Goal: Information Seeking & Learning: Check status

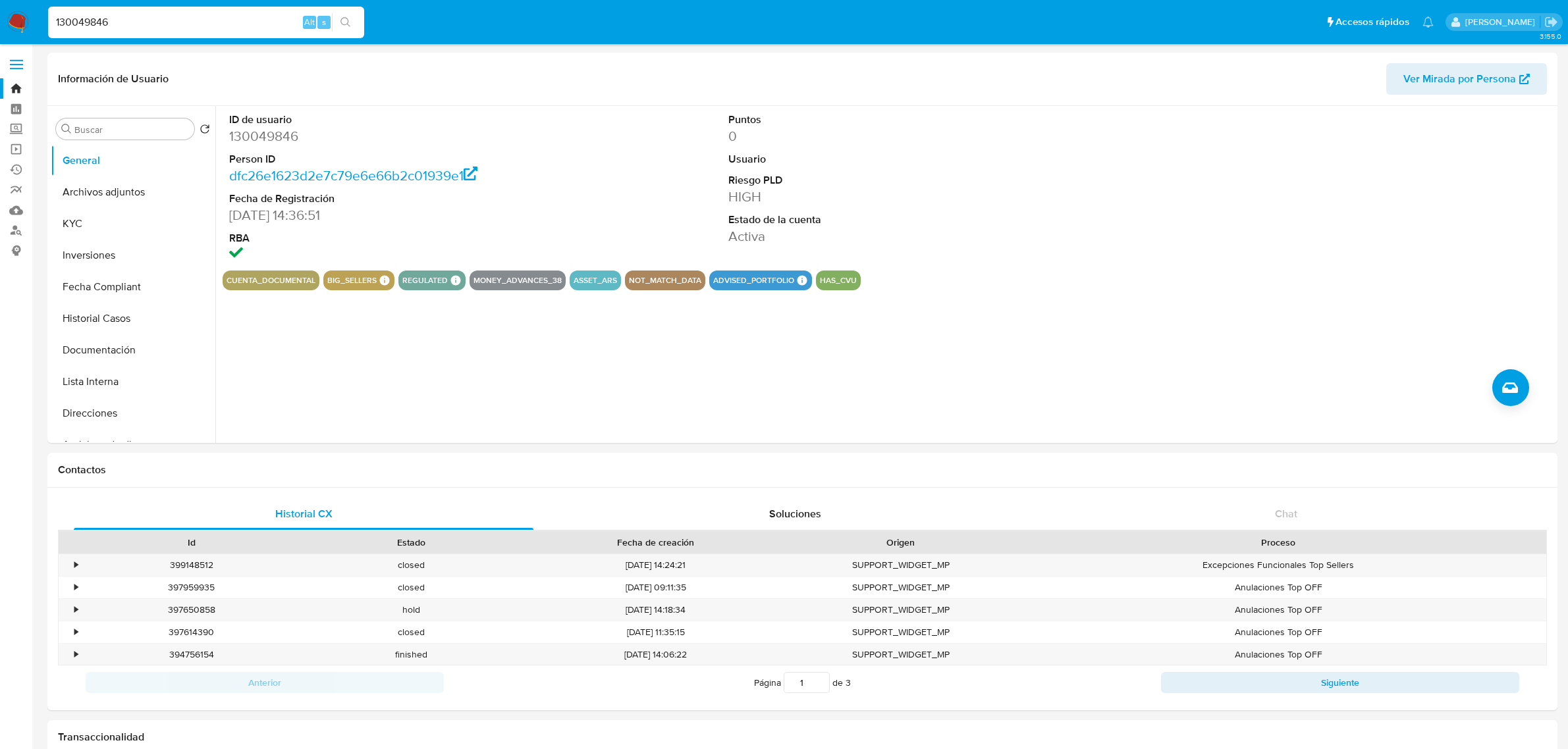
select select "10"
click at [205, 28] on input "130049846" at bounding box center [206, 22] width 316 height 17
paste input "340303591"
type input "340303591"
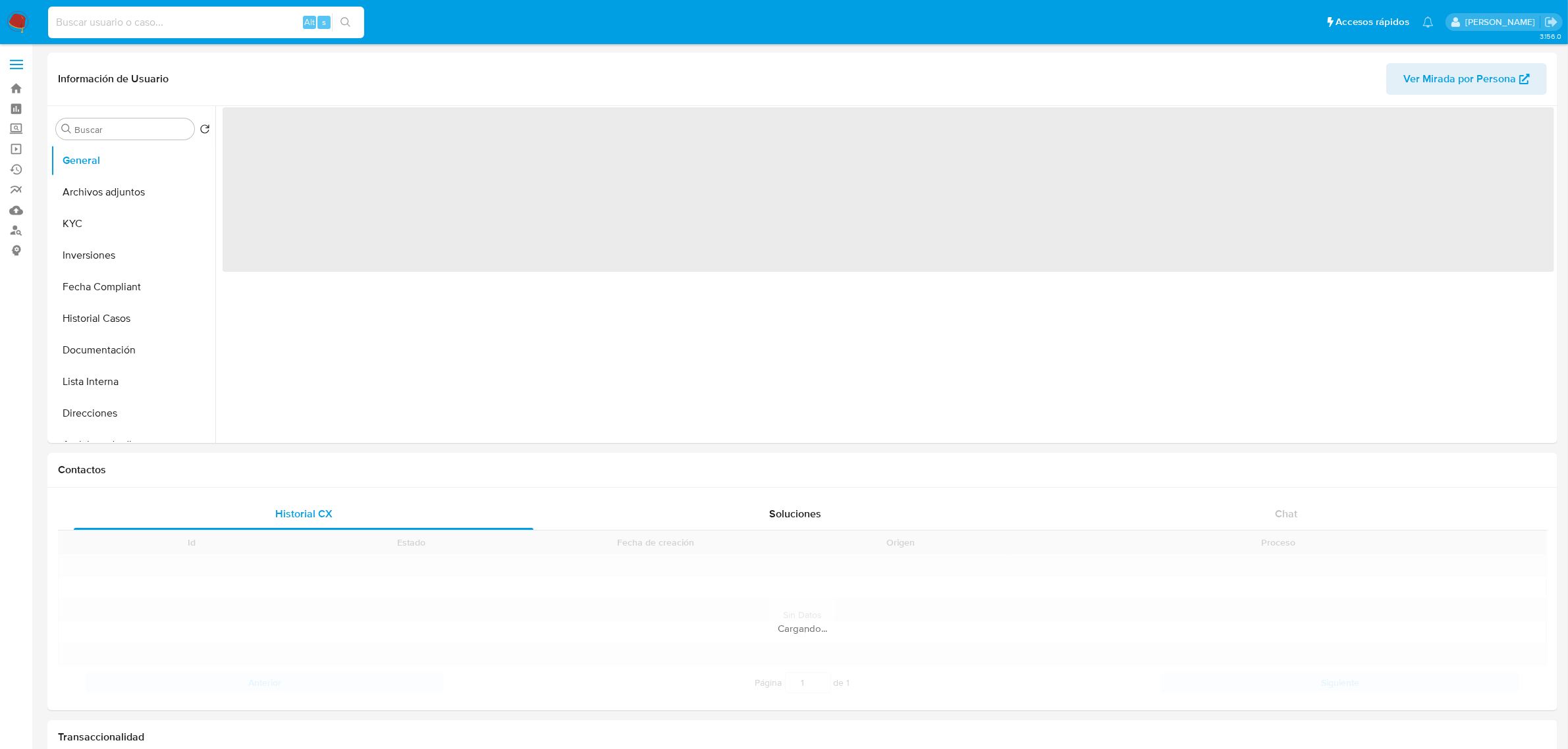
click at [91, 27] on input at bounding box center [206, 22] width 316 height 17
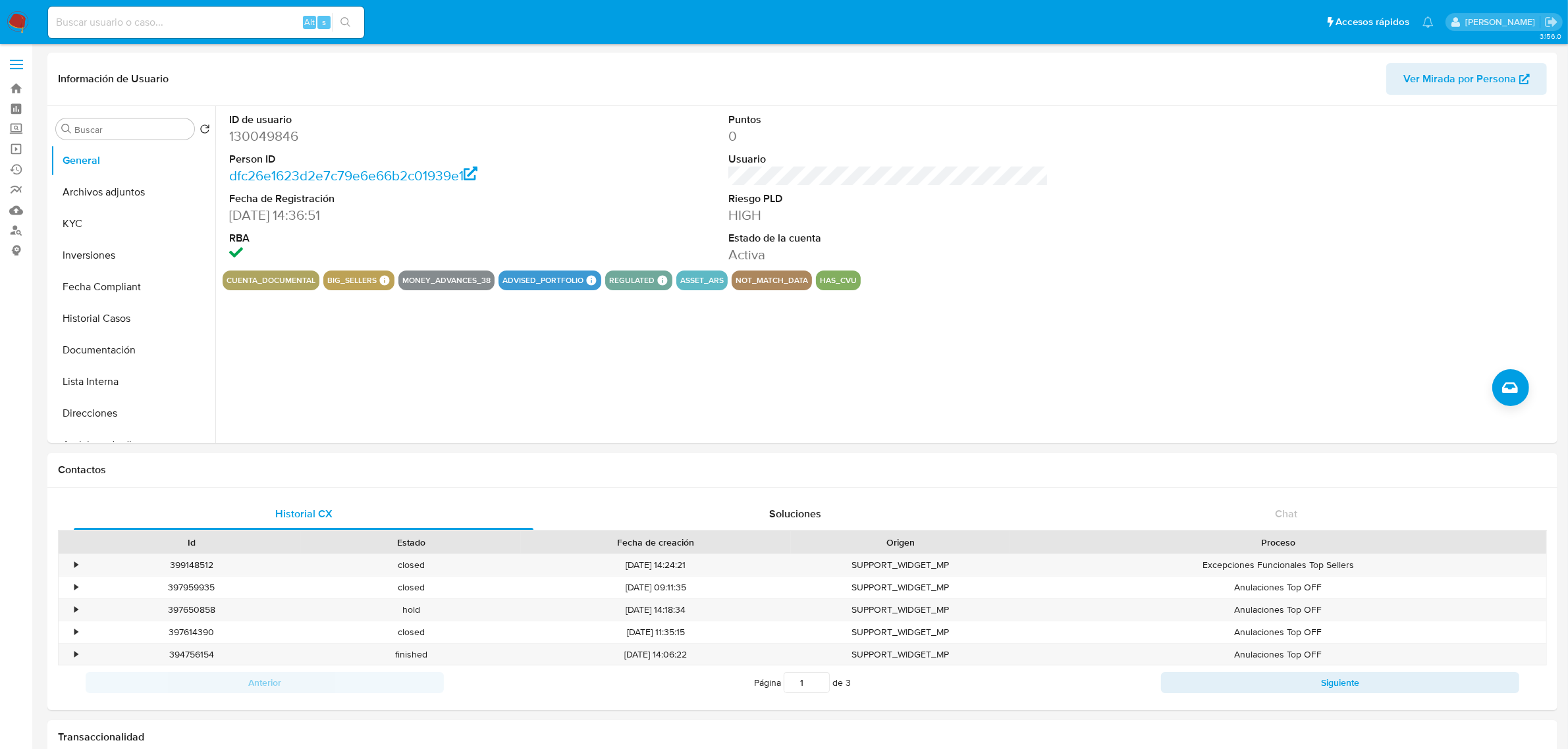
select select "10"
click at [150, 24] on input at bounding box center [206, 22] width 316 height 17
paste input "340303591"
type input "340303591"
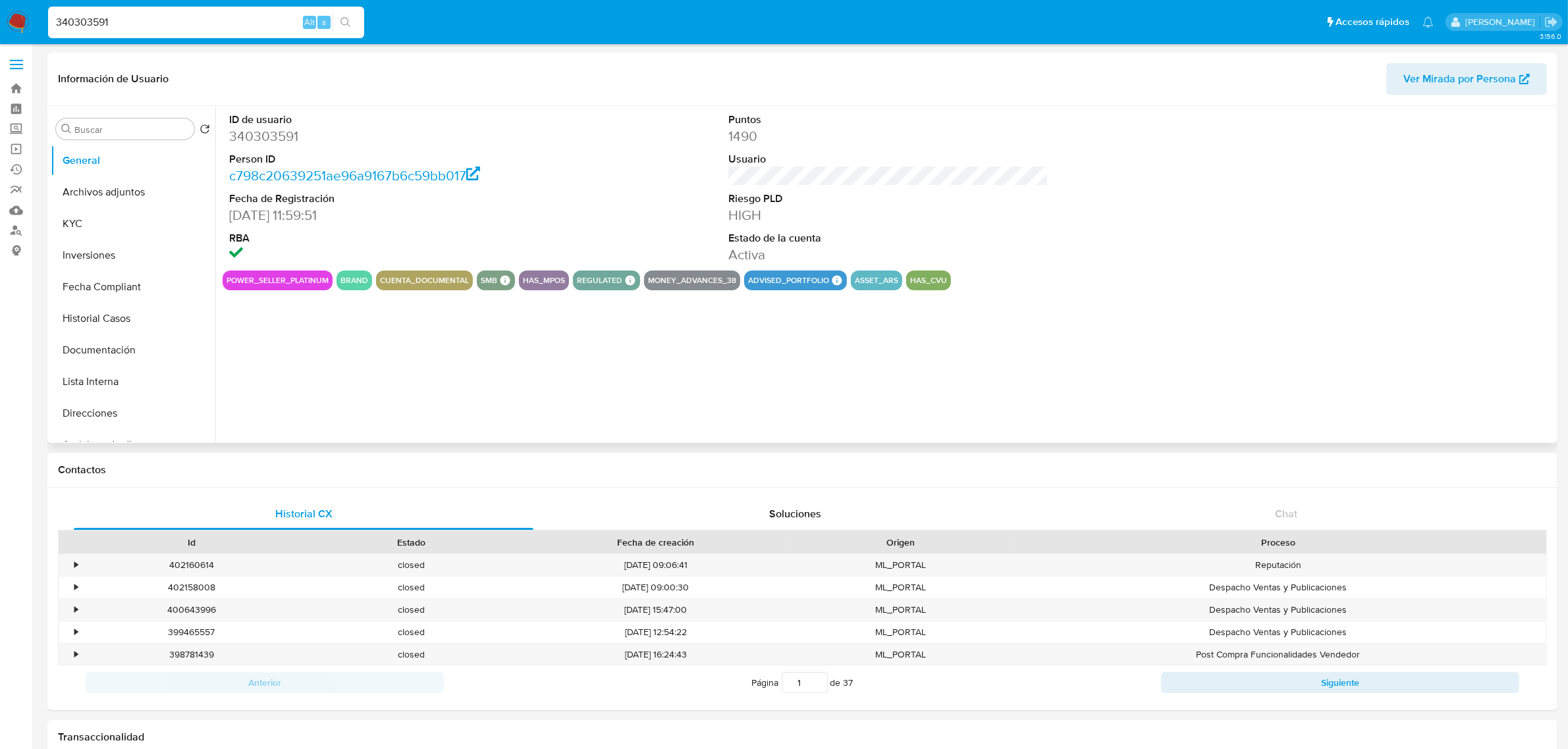
select select "10"
click at [103, 215] on button "KYC" at bounding box center [128, 224] width 154 height 32
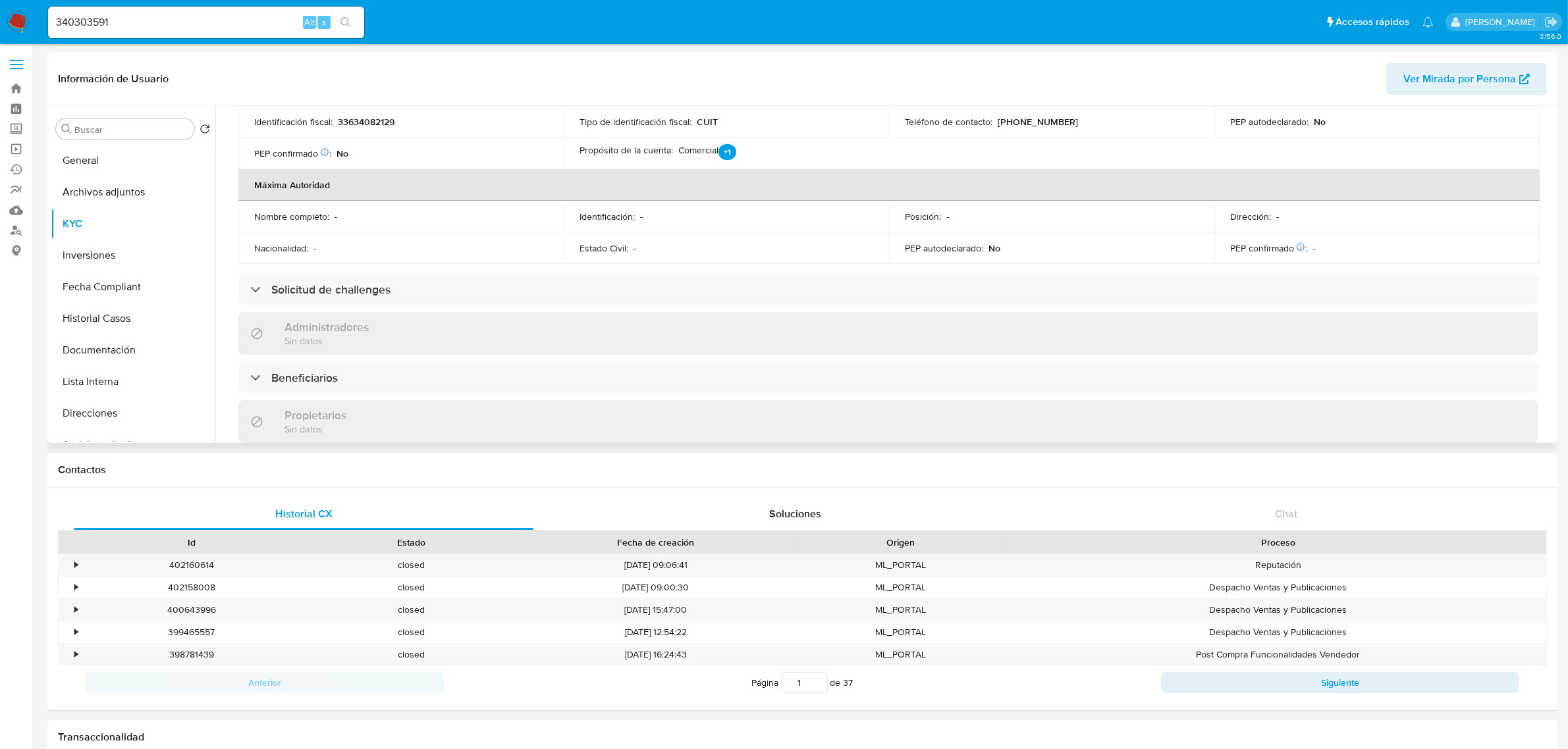
scroll to position [493, 0]
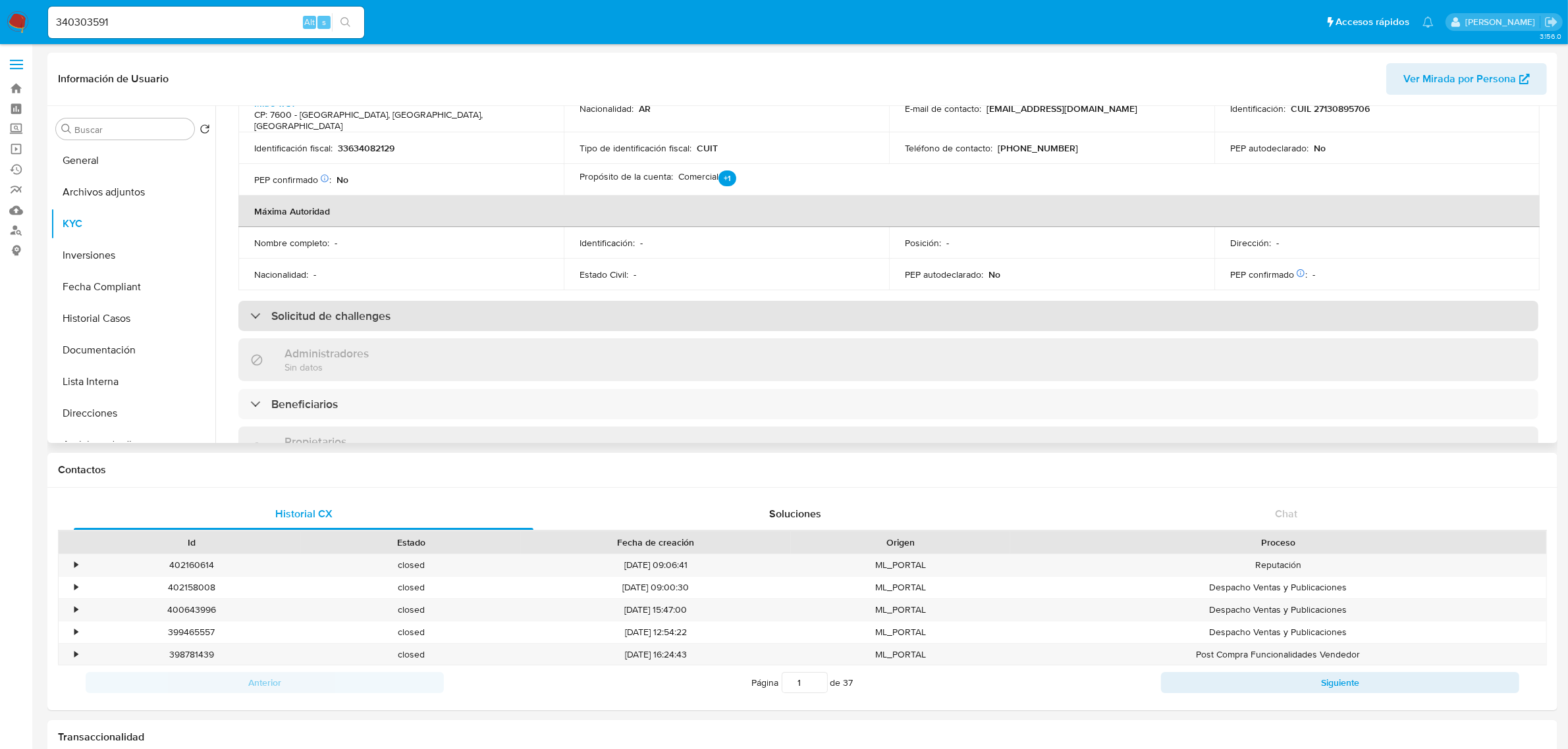
click at [305, 309] on h3 "Solicitud de challenges" at bounding box center [330, 316] width 119 height 14
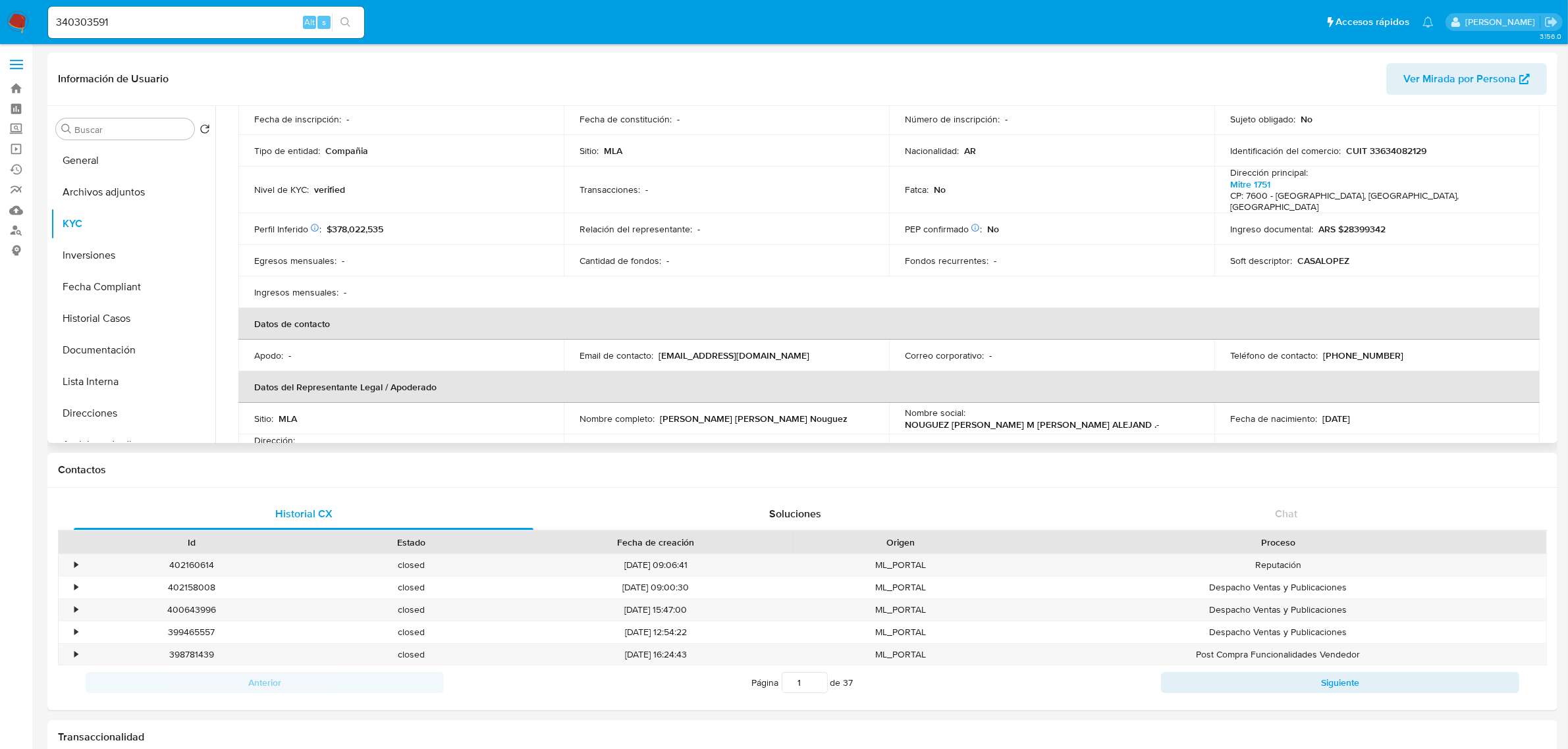
scroll to position [0, 0]
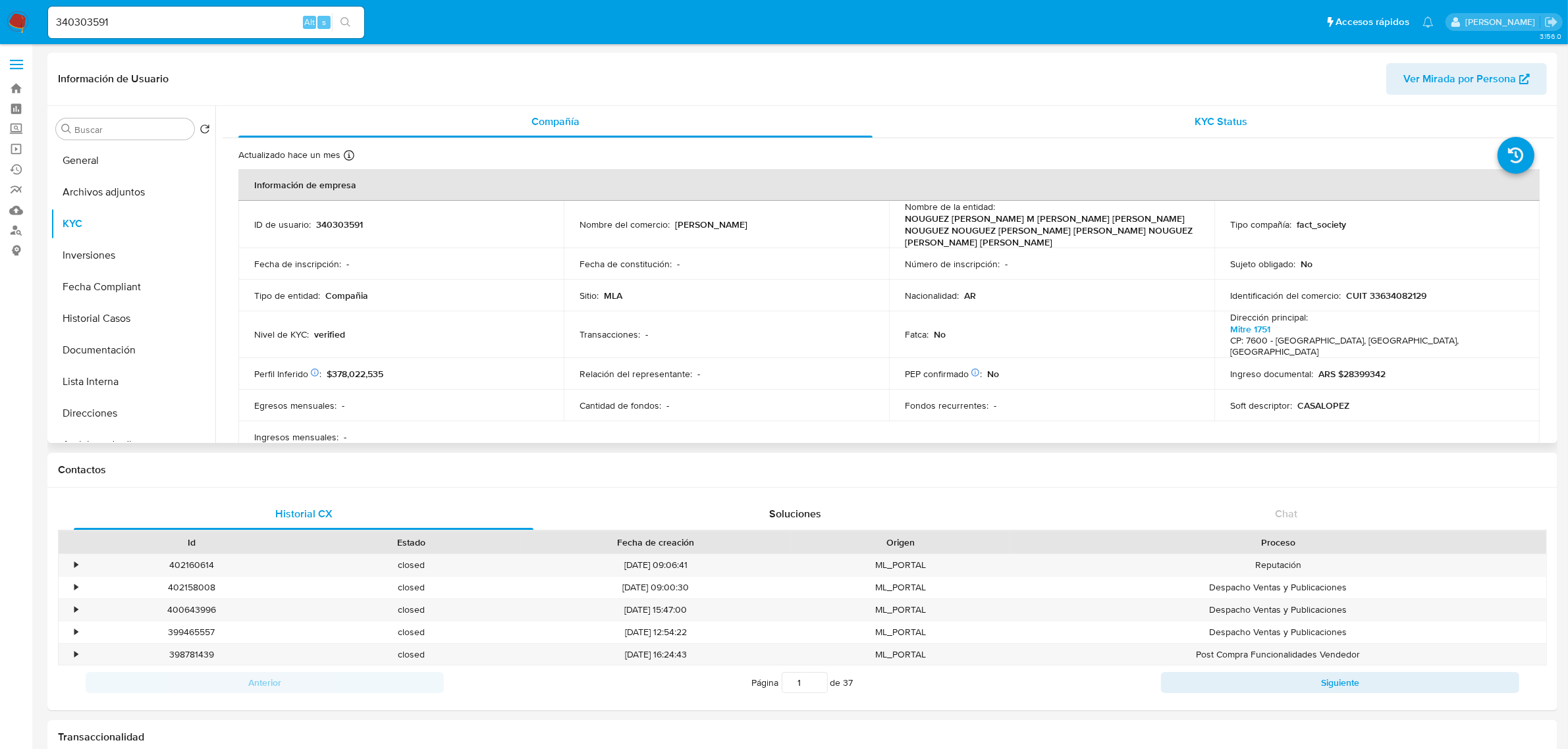
click at [1266, 120] on div "KYC Status" at bounding box center [1221, 122] width 634 height 32
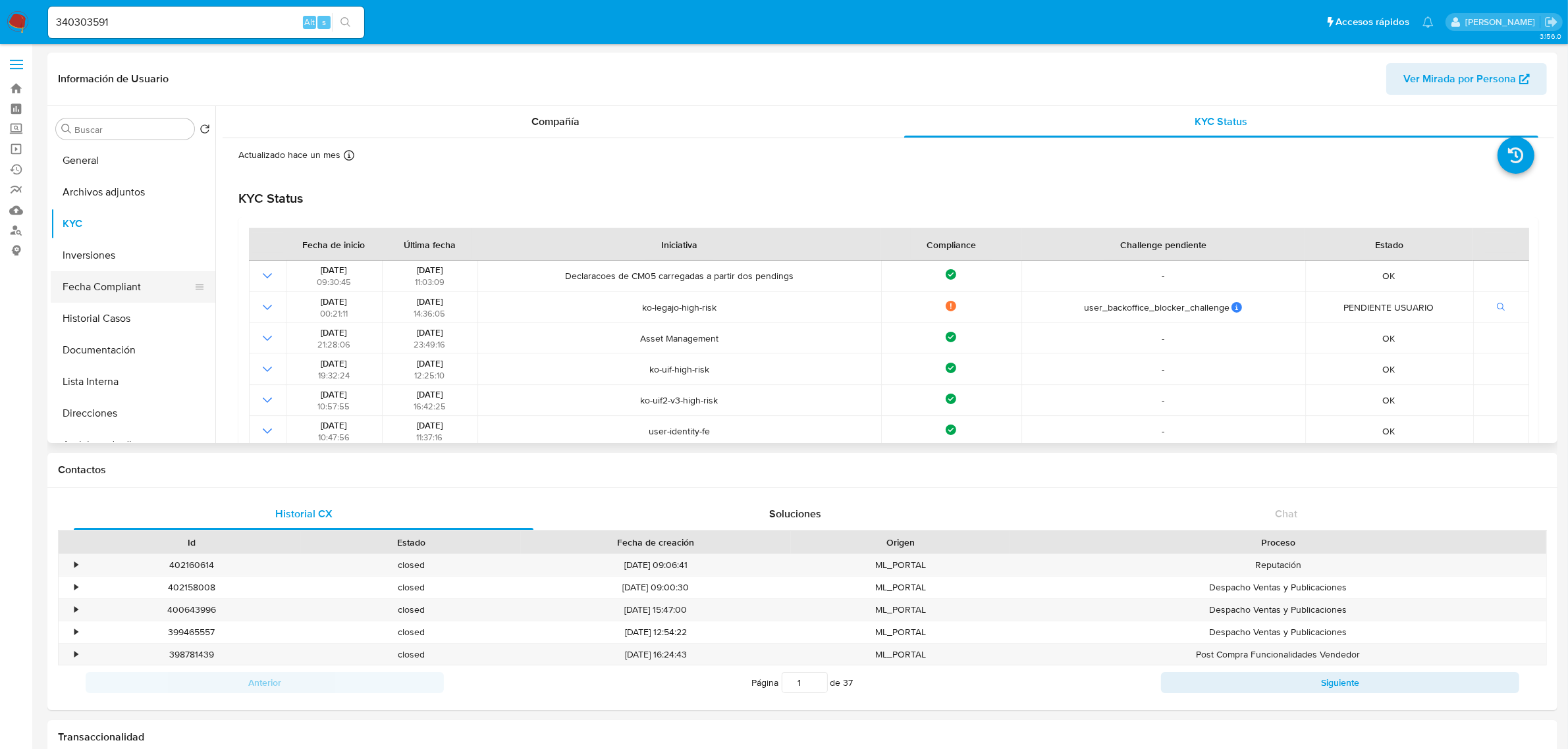
click at [140, 287] on button "Fecha Compliant" at bounding box center [128, 287] width 154 height 32
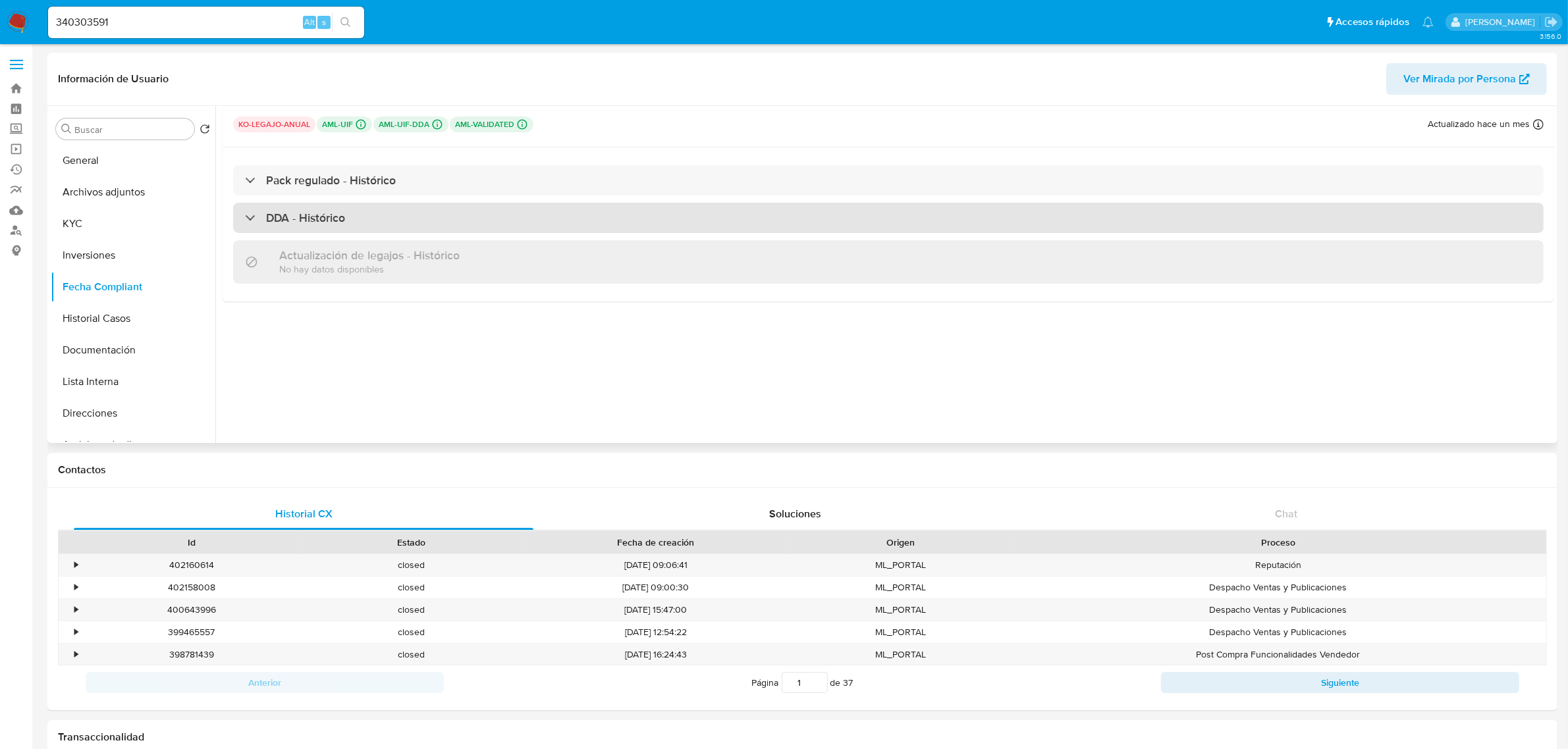
click at [412, 215] on div "DDA - Histórico" at bounding box center [888, 217] width 1311 height 30
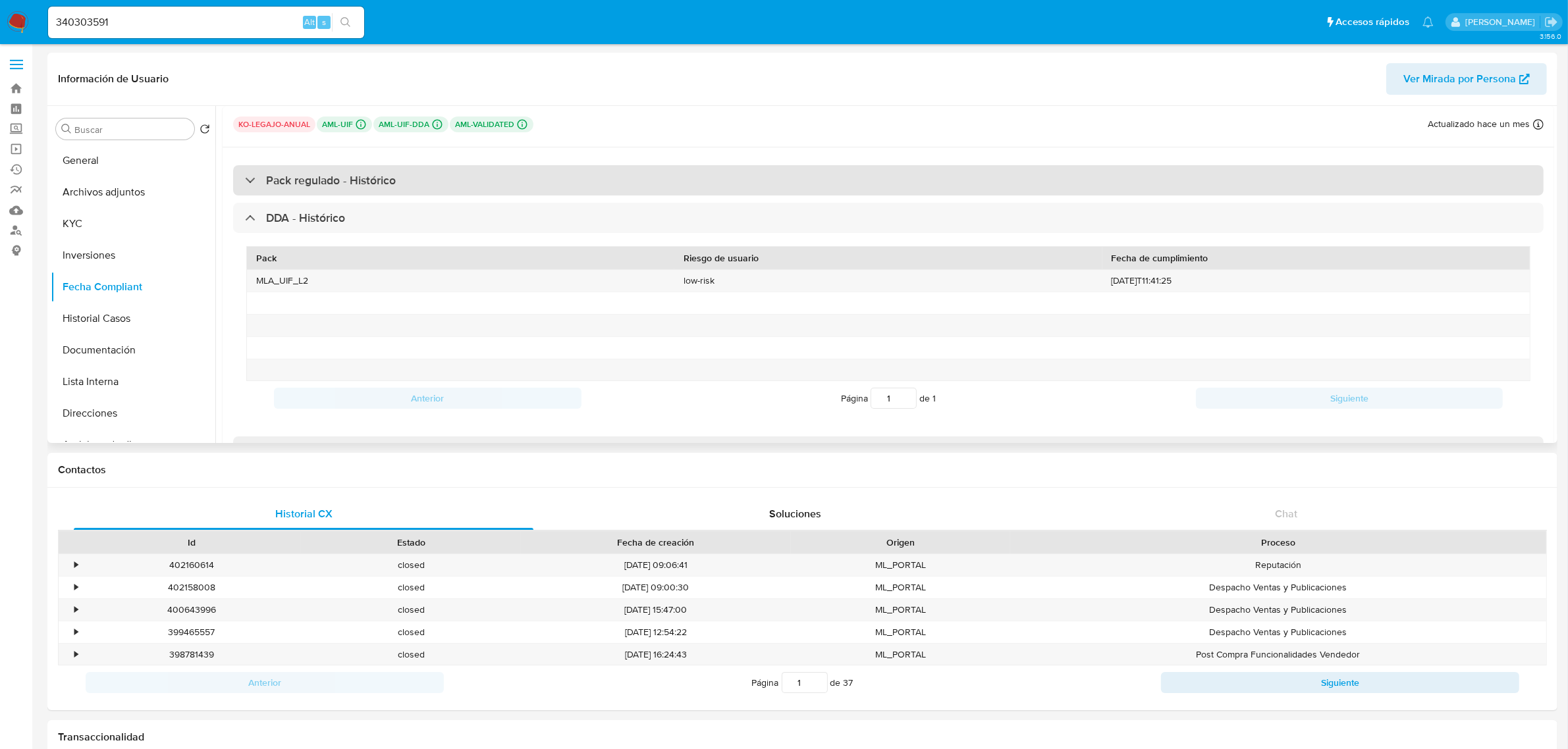
click at [406, 183] on div "Pack regulado - Histórico" at bounding box center [888, 180] width 1311 height 30
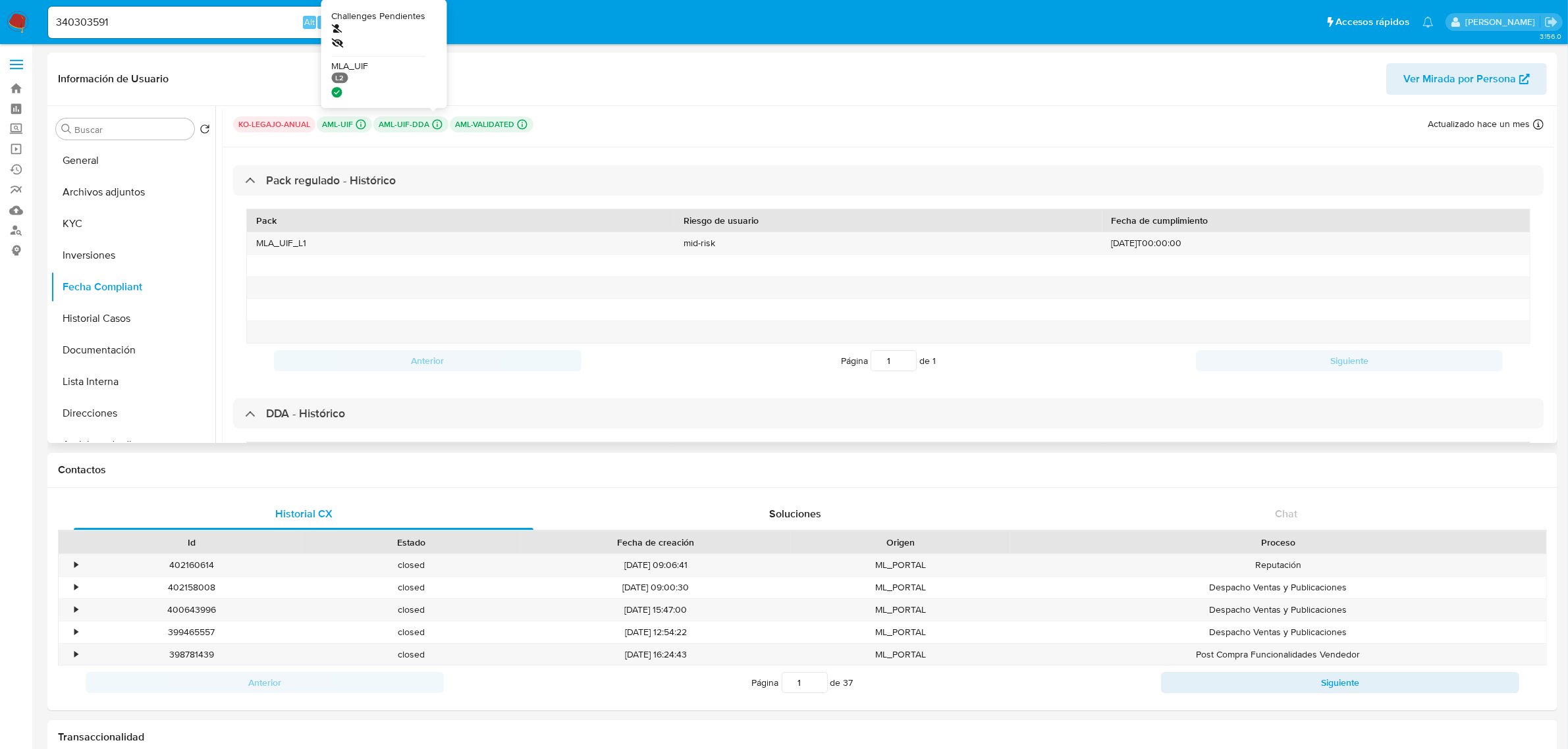
click at [440, 127] on icon at bounding box center [437, 124] width 12 height 12
click at [110, 217] on button "KYC" at bounding box center [128, 224] width 154 height 32
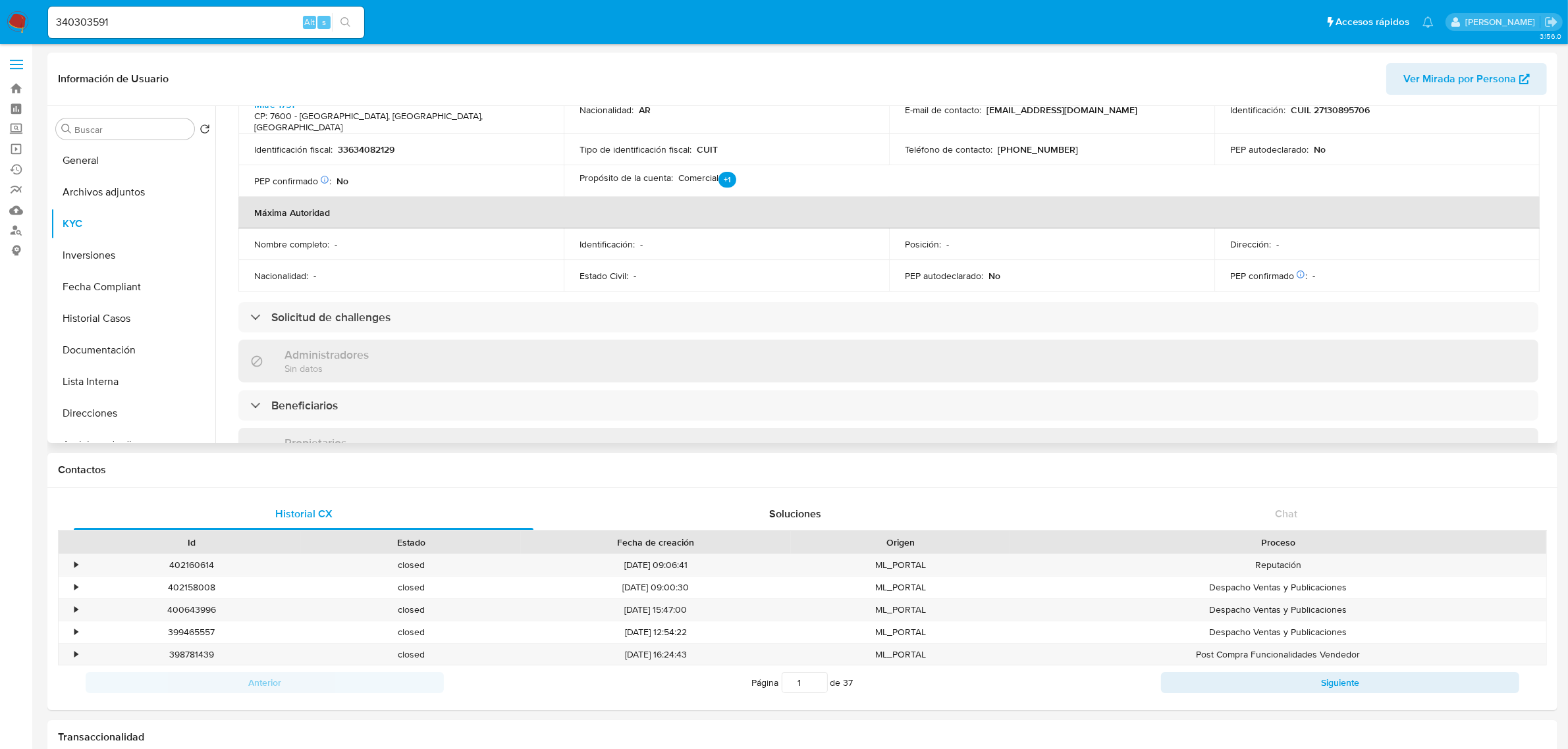
scroll to position [493, 0]
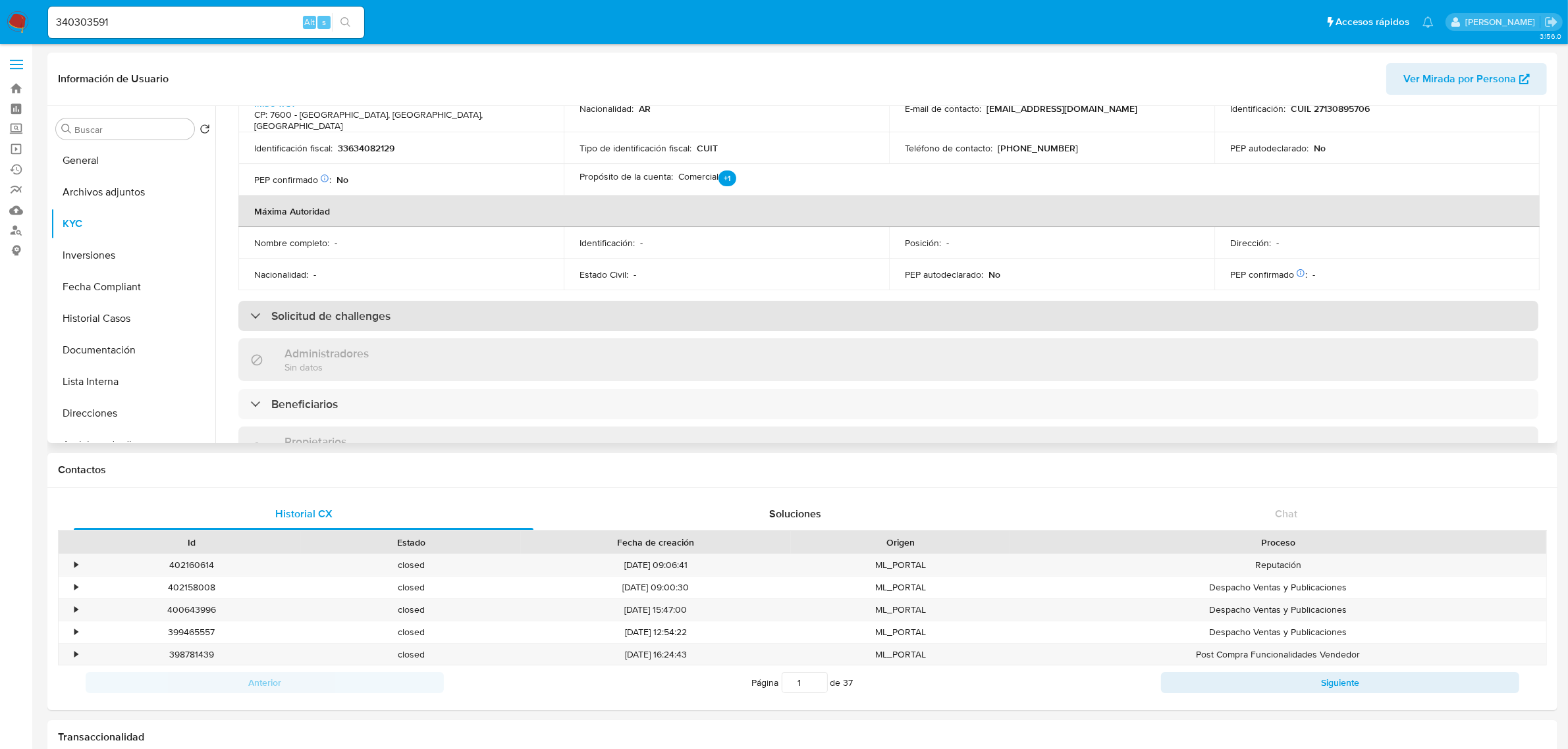
click at [504, 301] on div "Solicitud de challenges" at bounding box center [888, 316] width 1300 height 30
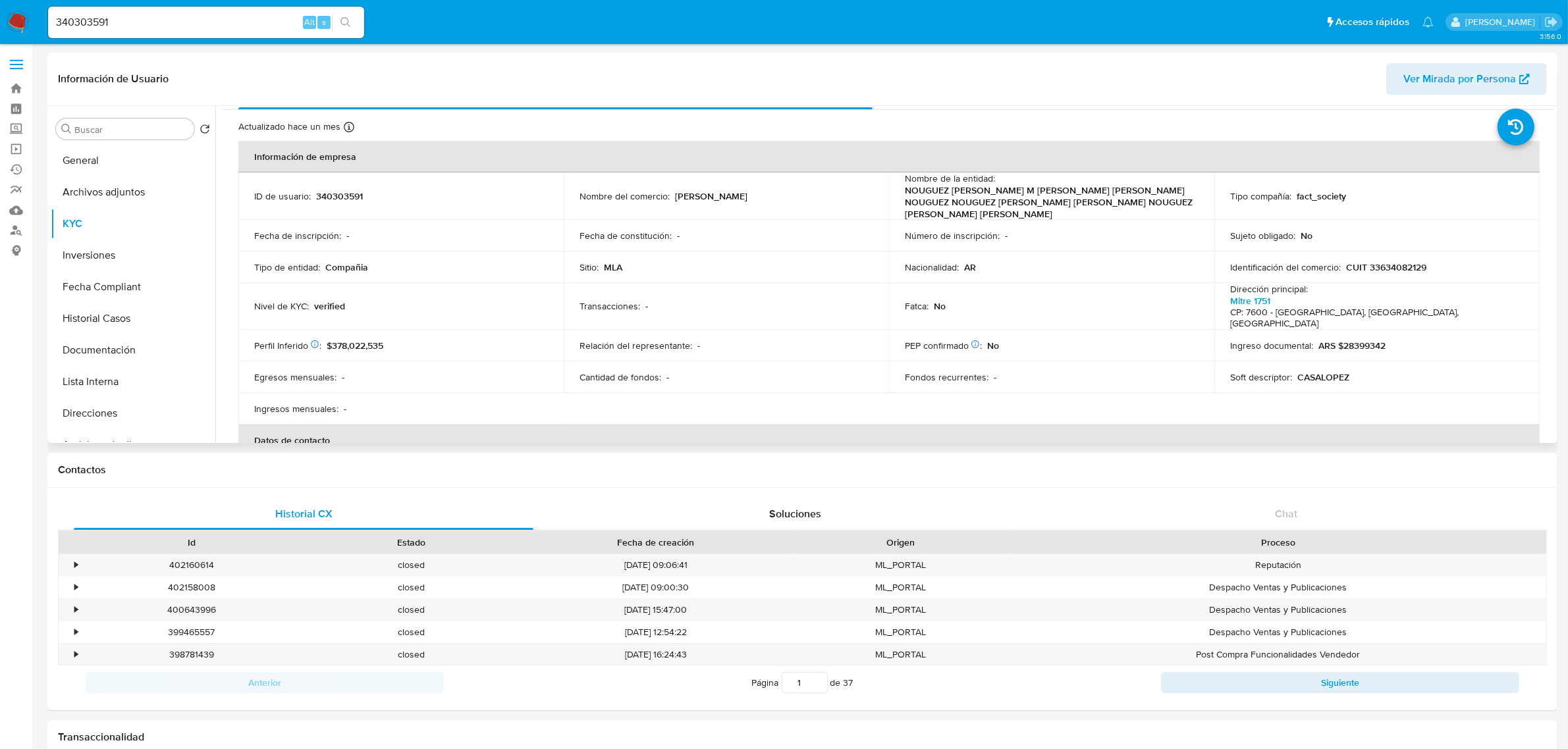
scroll to position [0, 0]
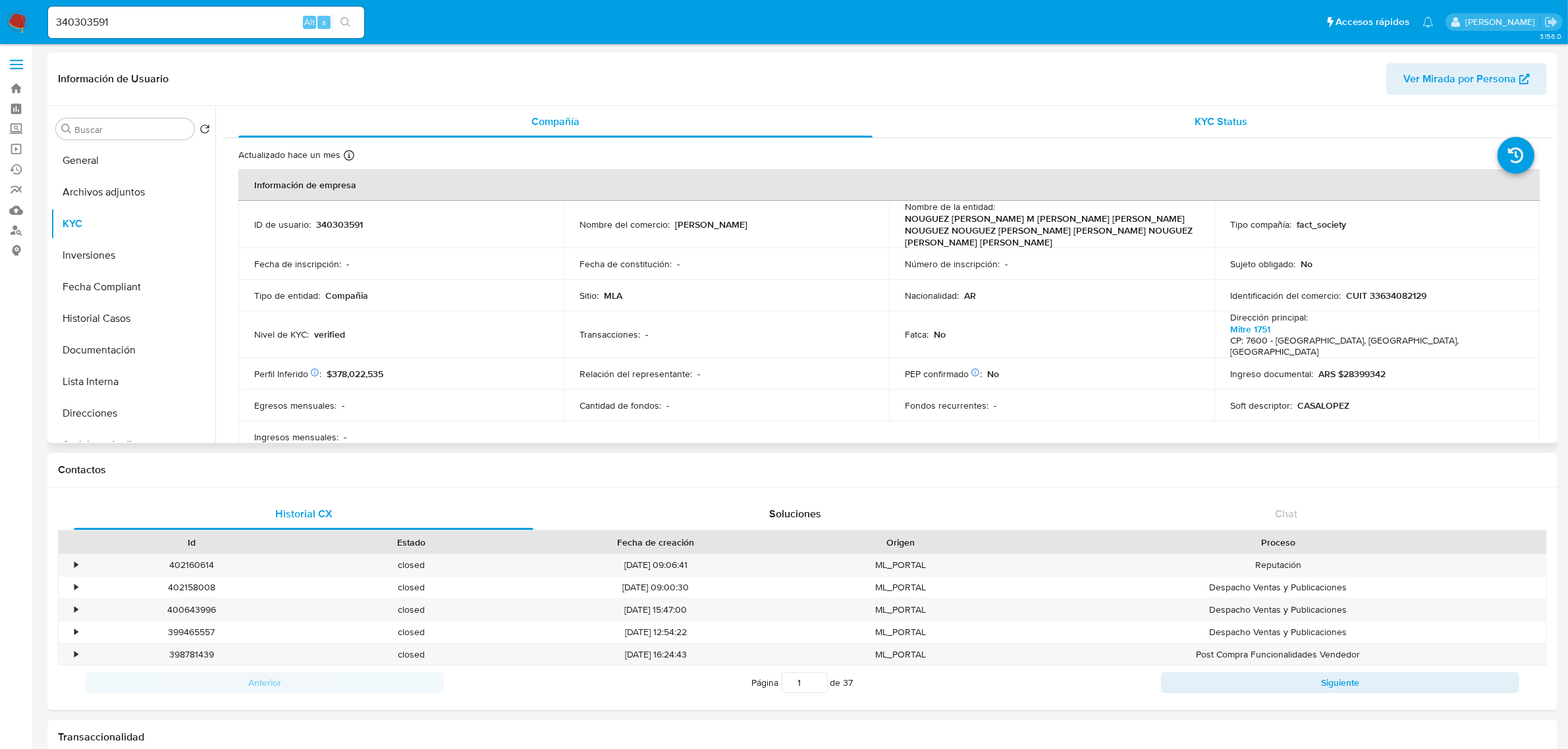
click at [1158, 129] on div "KYC Status" at bounding box center [1221, 122] width 634 height 32
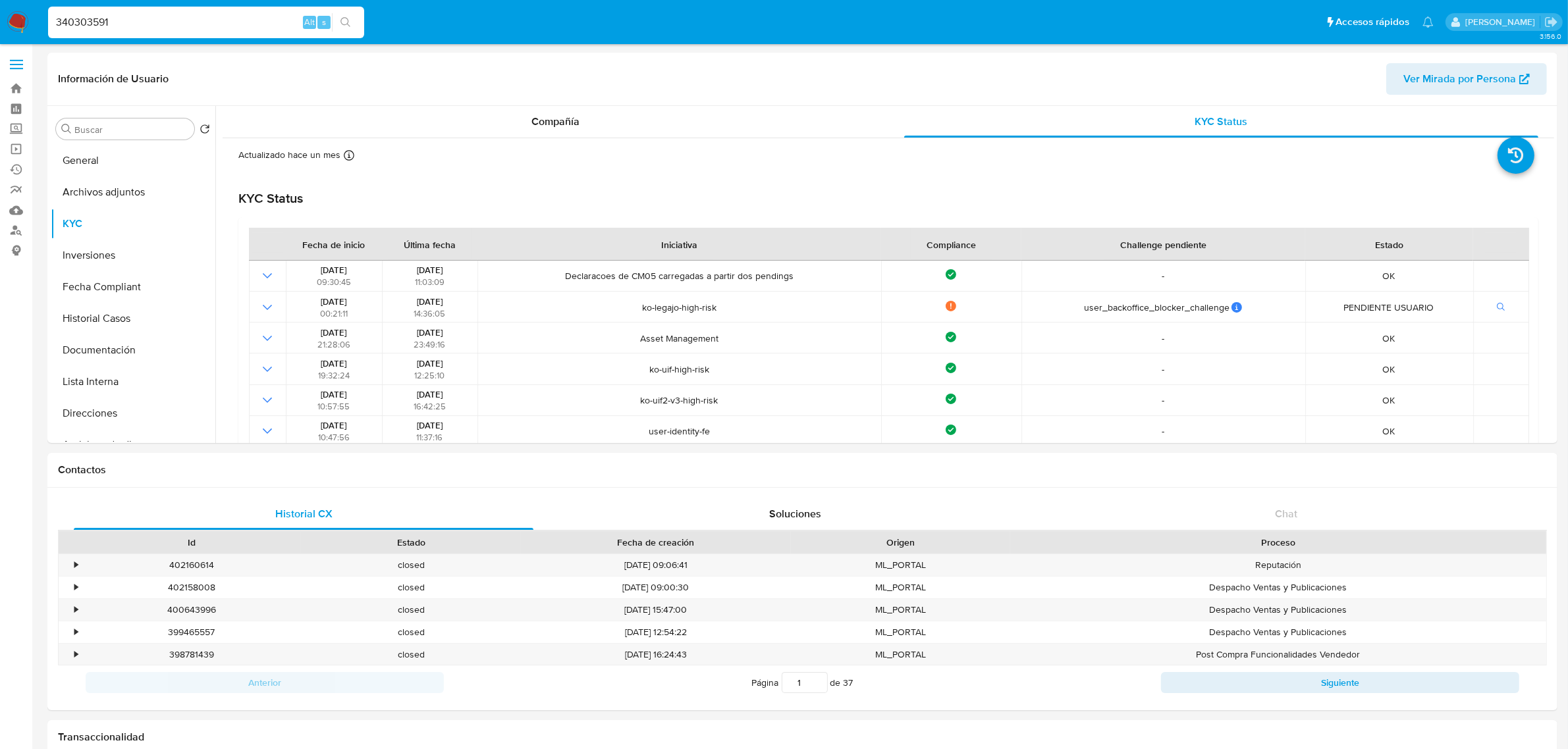
click at [176, 24] on input "340303591" at bounding box center [206, 22] width 316 height 17
paste input "1083518072"
type input "1083518072"
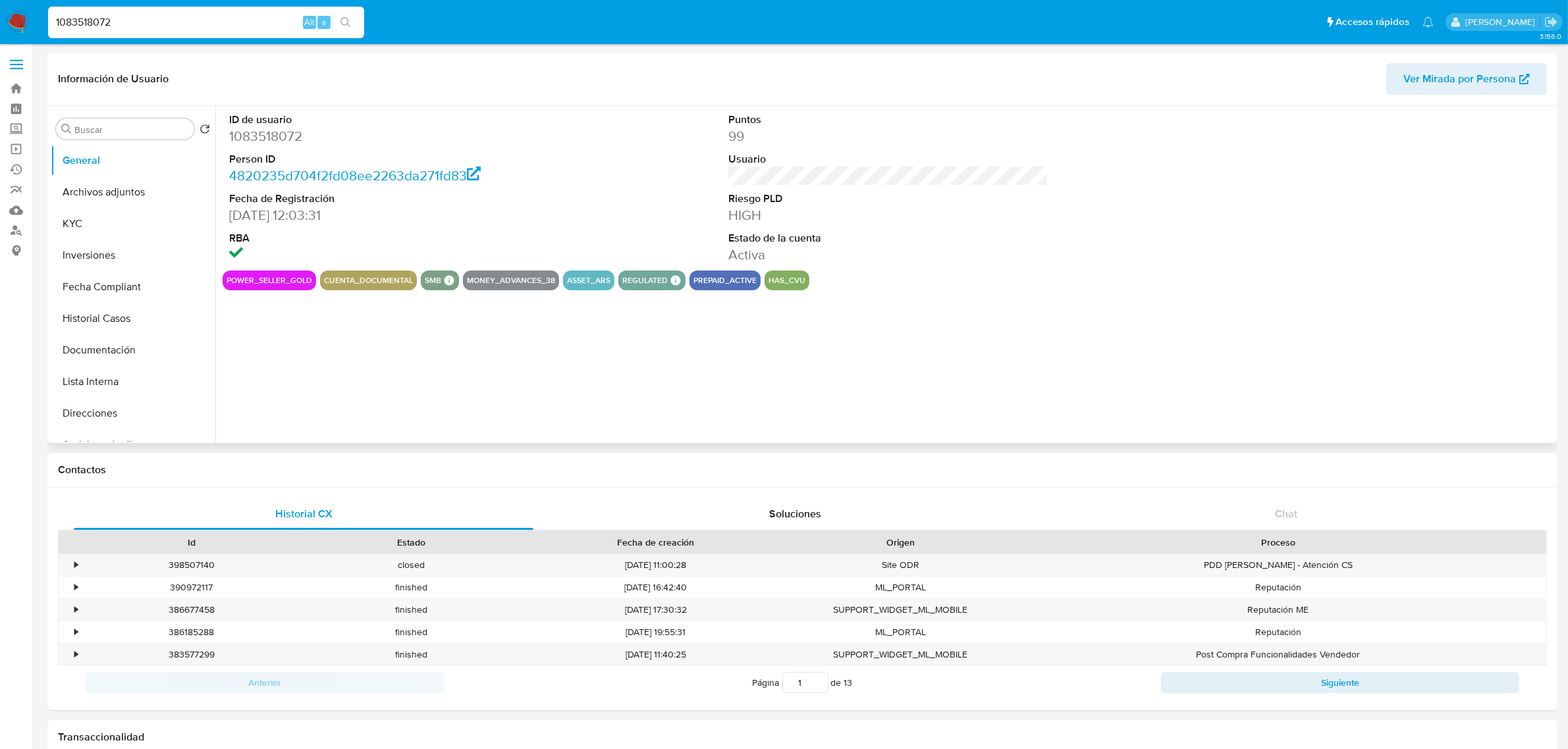
select select "10"
click at [117, 220] on button "KYC" at bounding box center [128, 224] width 154 height 32
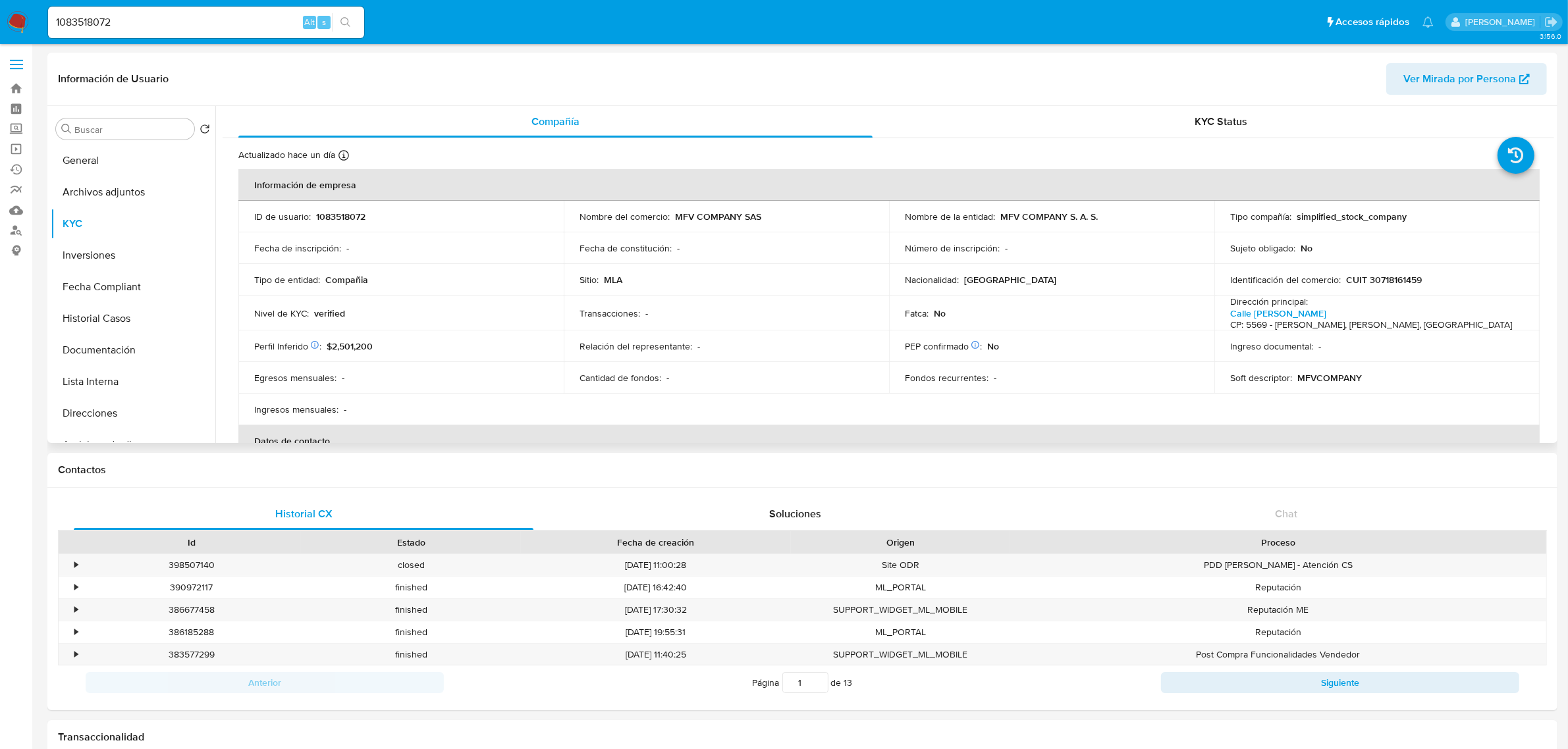
click at [1288, 104] on div "Información de Usuario Ver Mirada por Persona" at bounding box center [802, 79] width 1510 height 53
click at [1273, 120] on div "KYC Status" at bounding box center [1221, 122] width 634 height 32
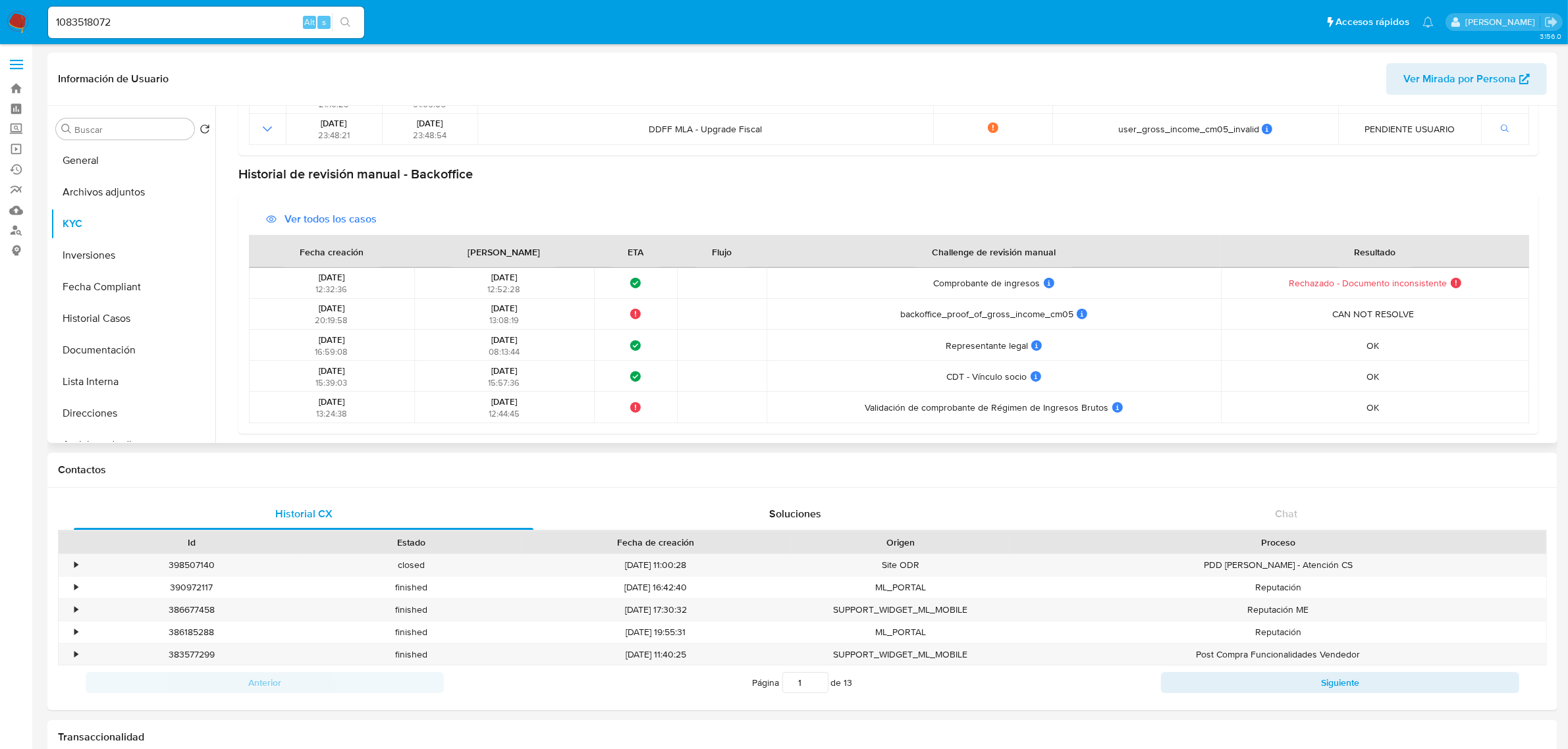
scroll to position [15, 0]
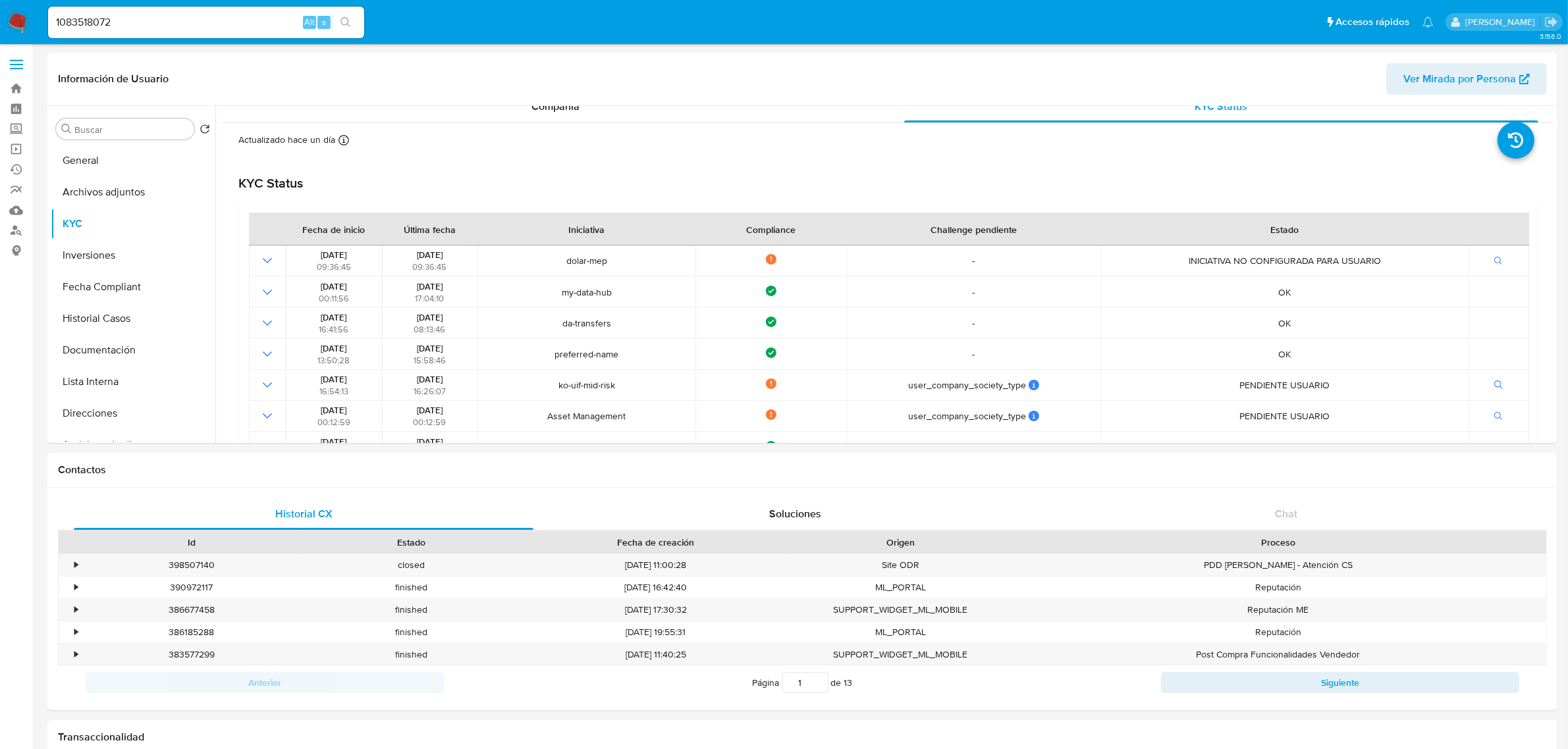
click at [175, 15] on input "1083518072" at bounding box center [206, 22] width 316 height 17
paste input "95746633"
type input "195746633"
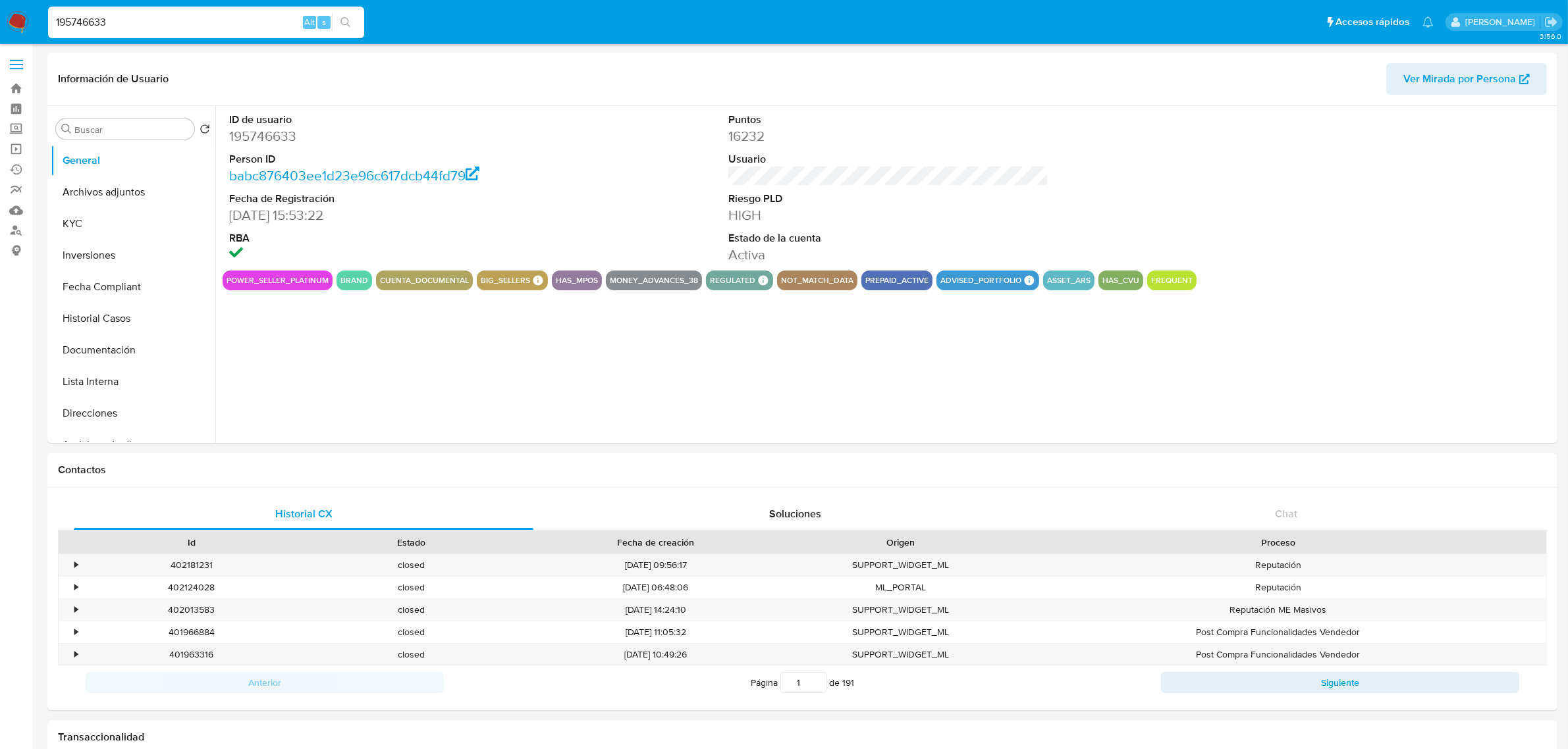
select select "10"
click at [117, 306] on button "Historial Casos" at bounding box center [128, 318] width 154 height 32
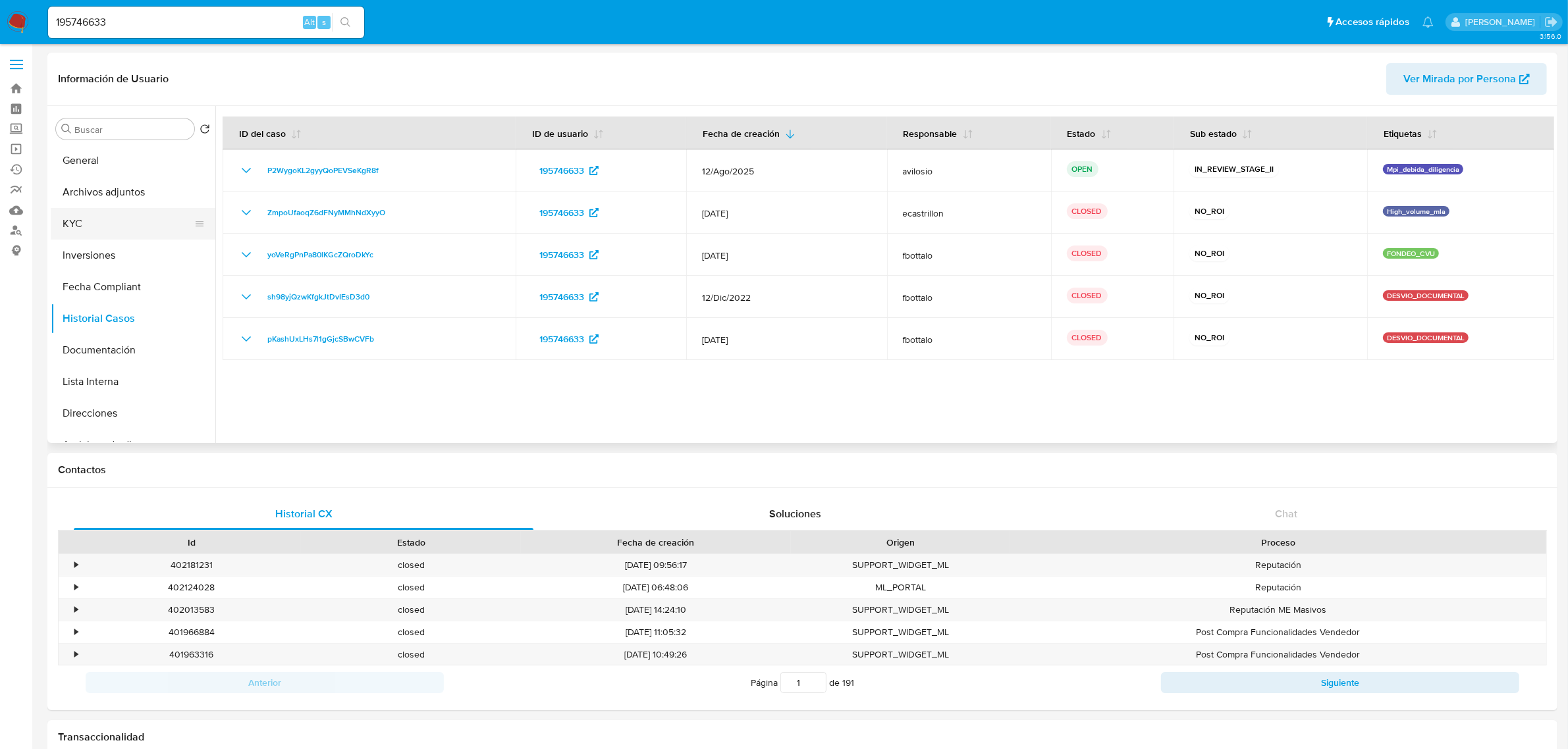
click at [101, 225] on button "KYC" at bounding box center [128, 224] width 154 height 32
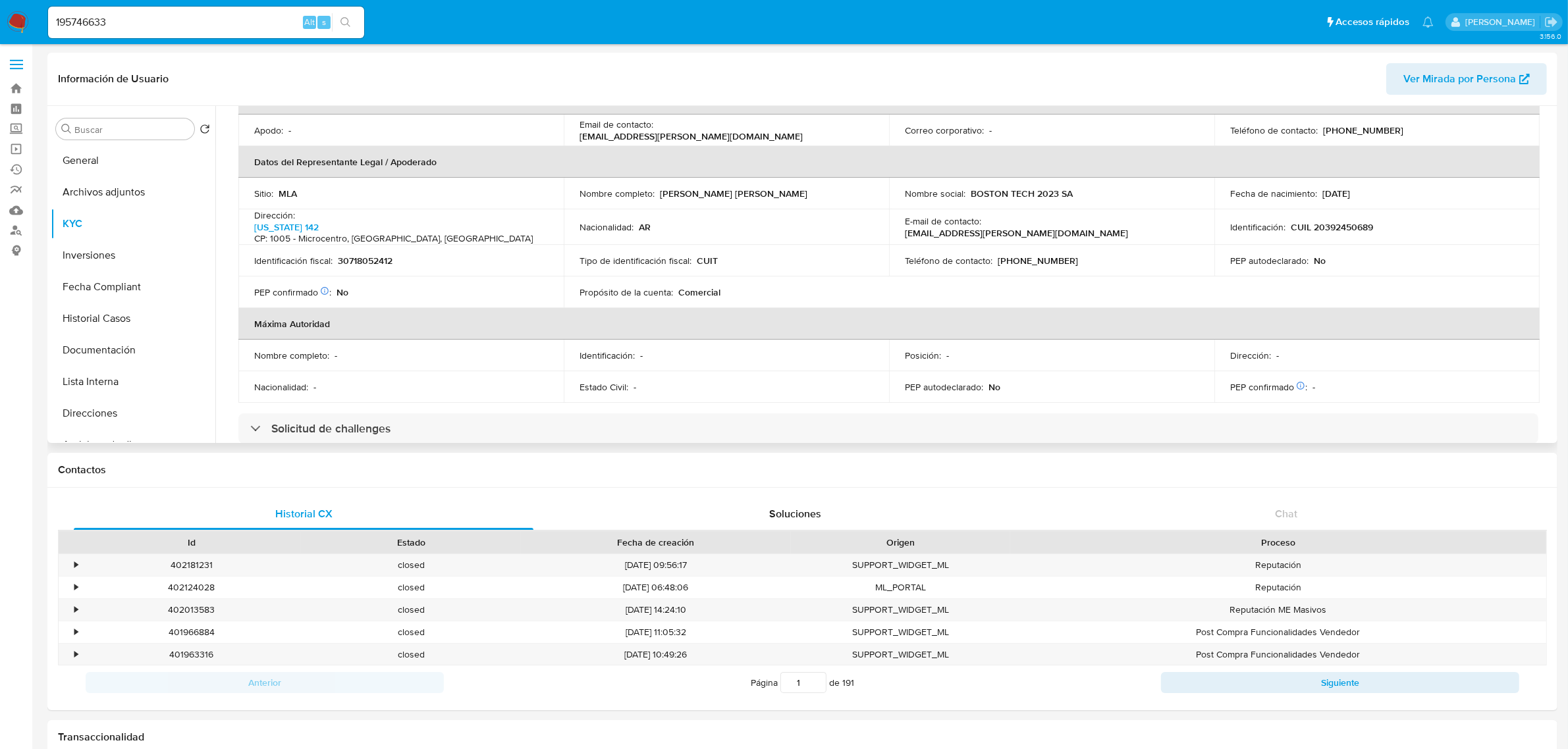
scroll to position [576, 0]
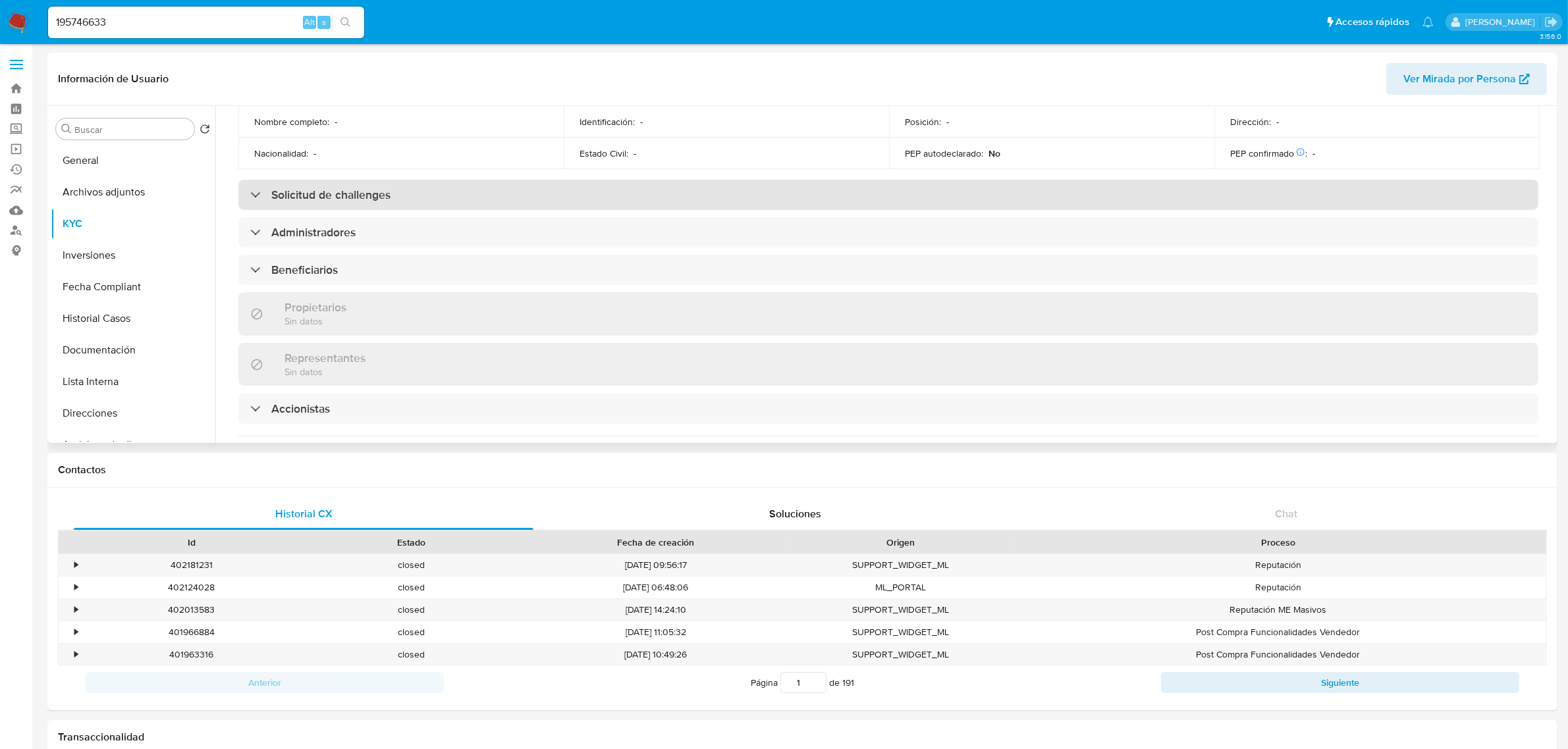
click at [533, 189] on div "Solicitud de challenges" at bounding box center [888, 194] width 1300 height 30
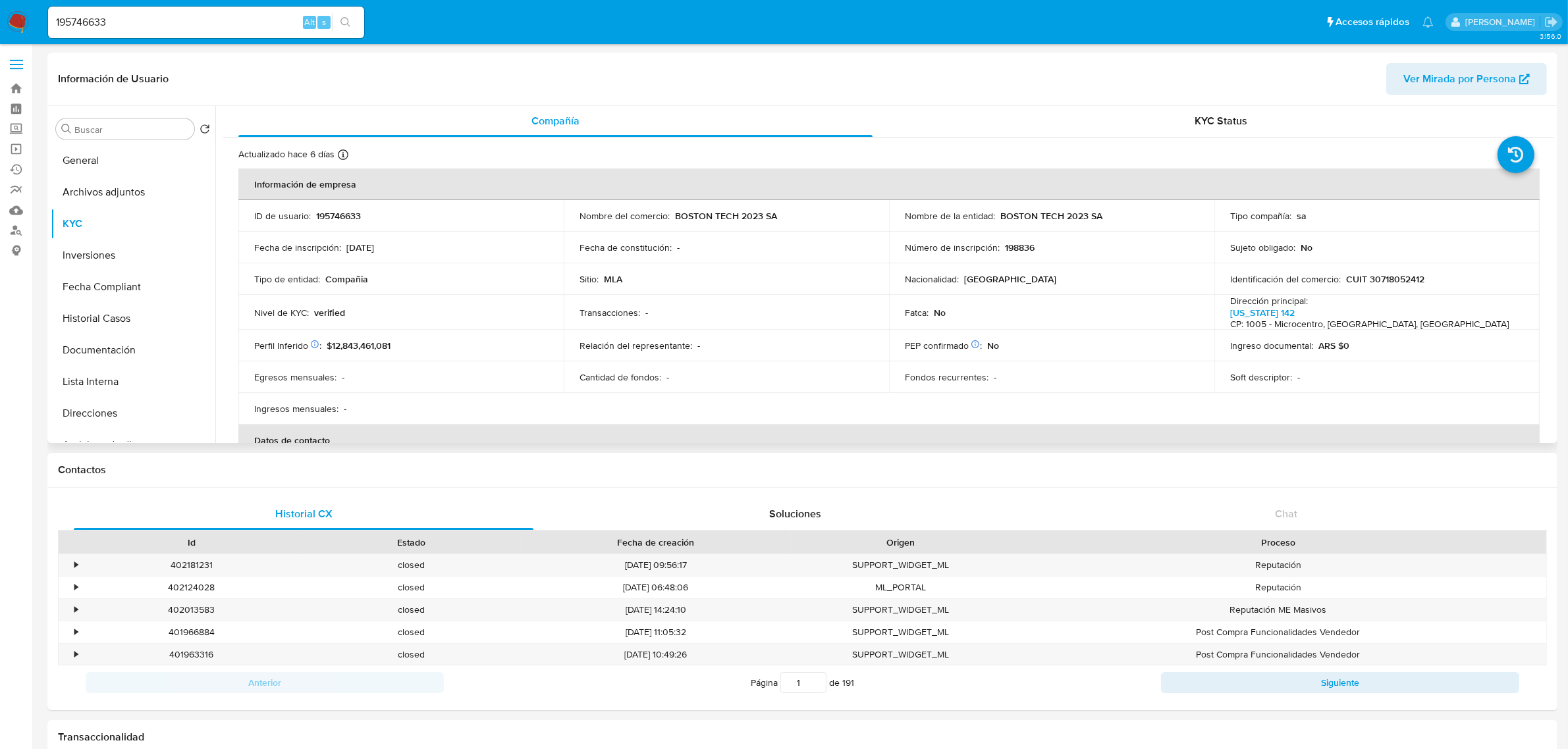
scroll to position [0, 0]
click at [1200, 135] on div "KYC Status" at bounding box center [1221, 122] width 634 height 32
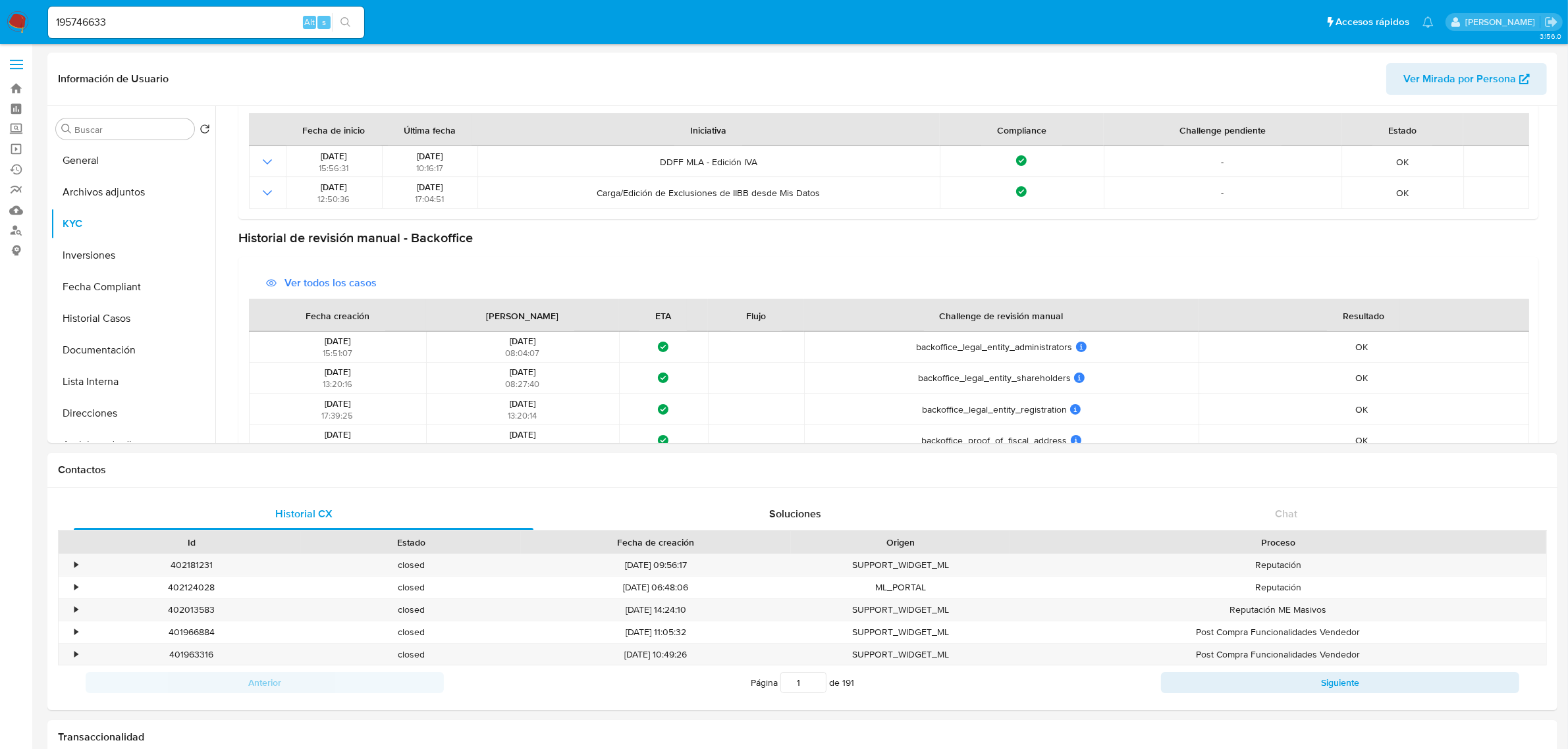
scroll to position [576, 0]
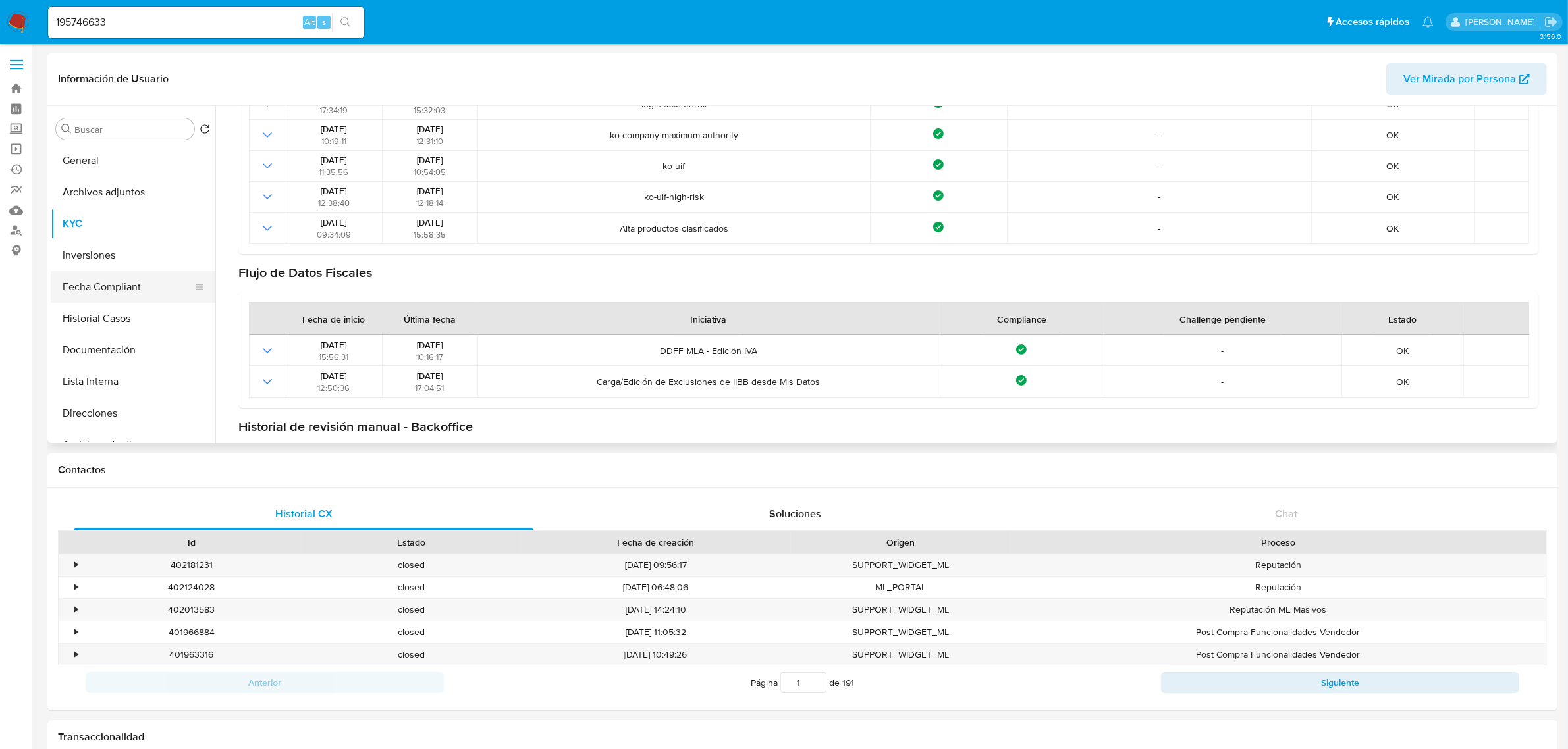
drag, startPoint x: 123, startPoint y: 285, endPoint x: 155, endPoint y: 283, distance: 32.1
click at [123, 285] on button "Fecha Compliant" at bounding box center [128, 287] width 154 height 32
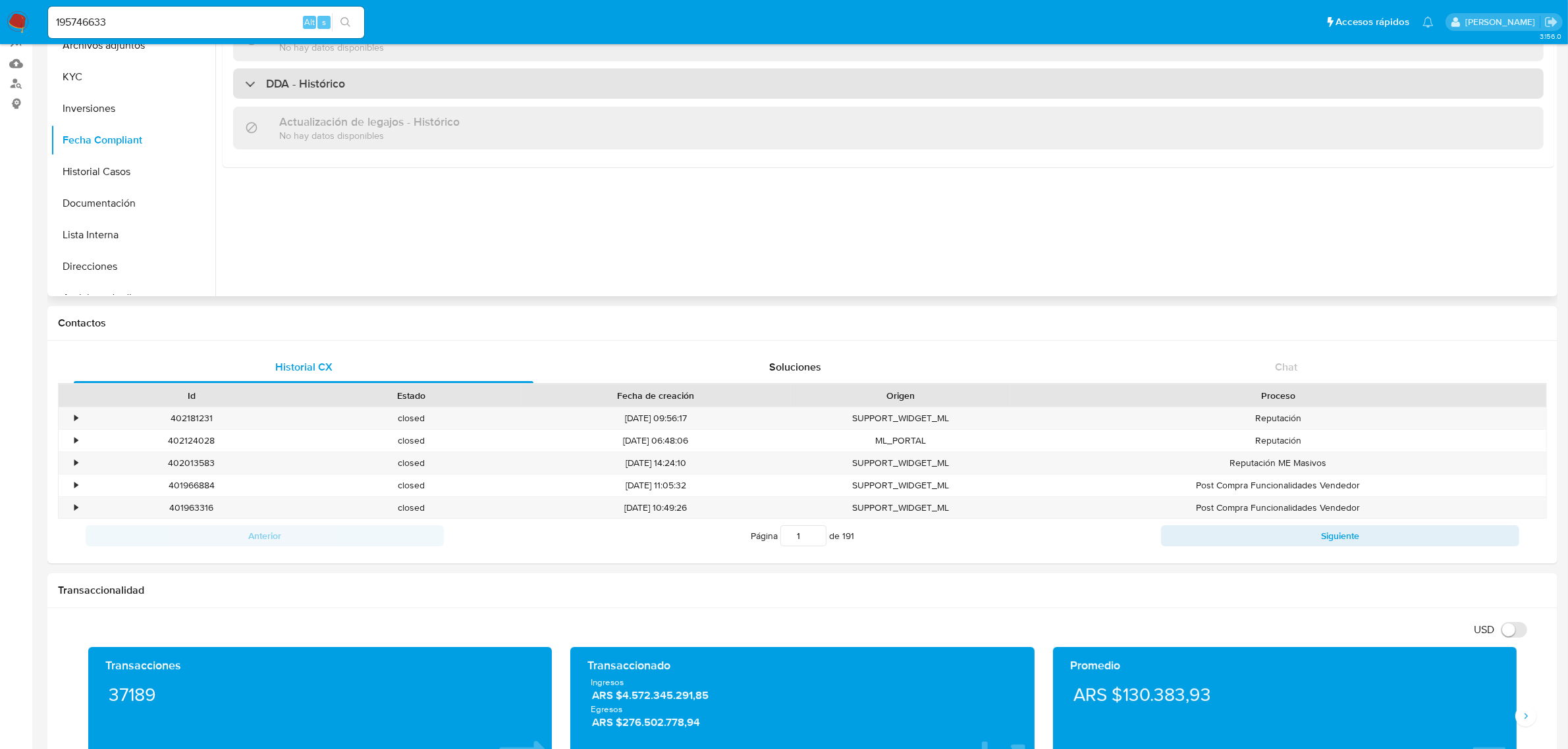
scroll to position [0, 0]
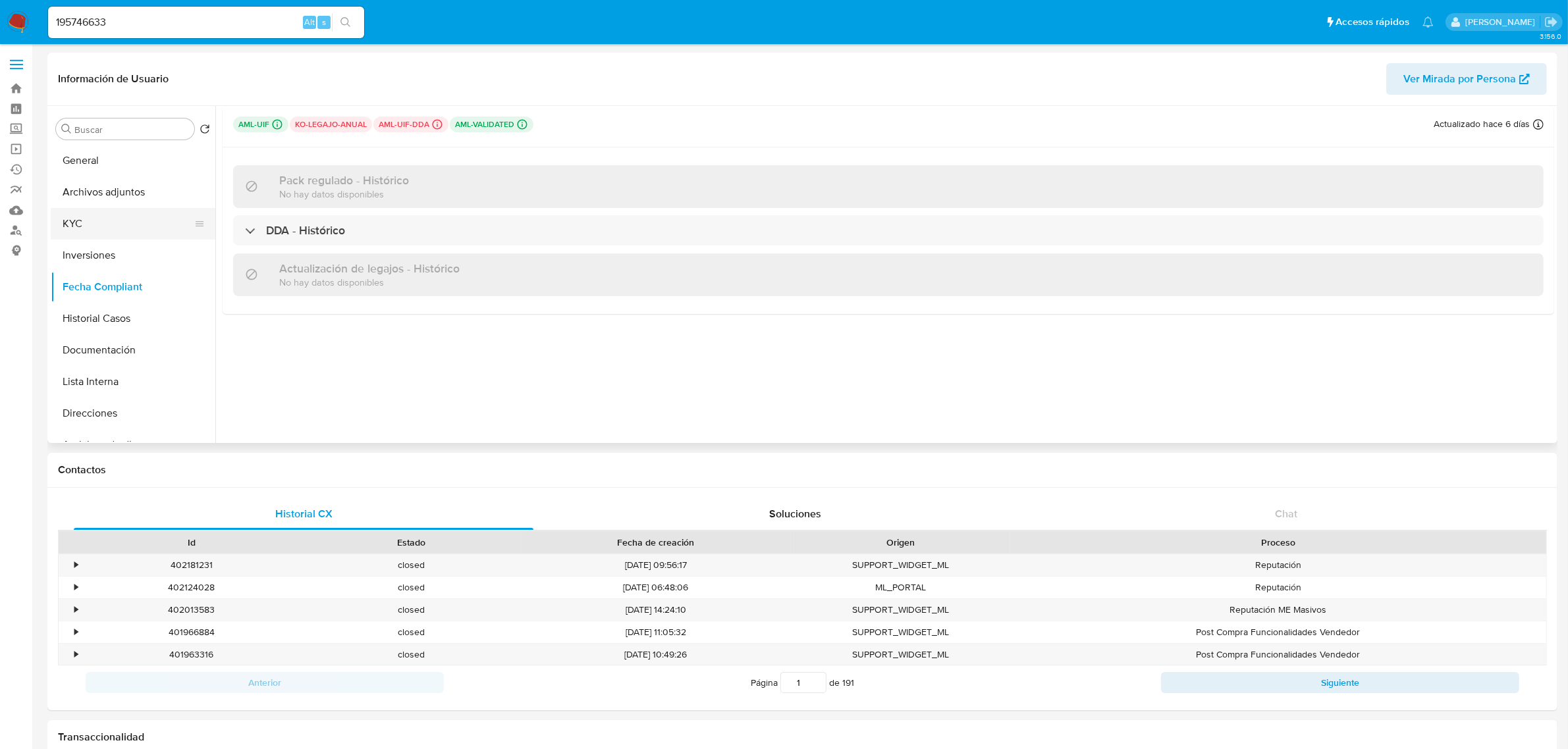
click at [117, 216] on button "KYC" at bounding box center [128, 224] width 154 height 32
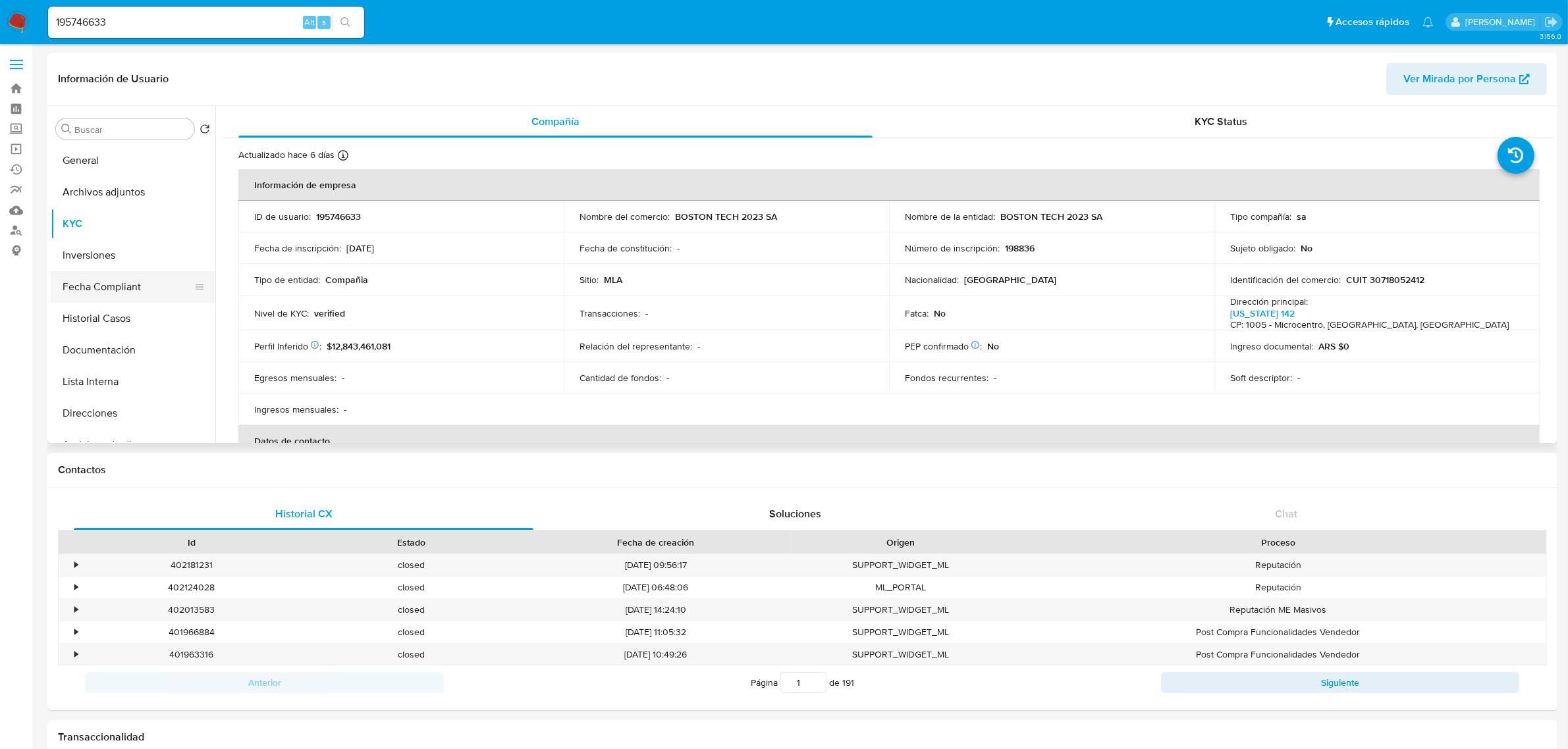
click at [126, 287] on button "Fecha Compliant" at bounding box center [128, 287] width 154 height 32
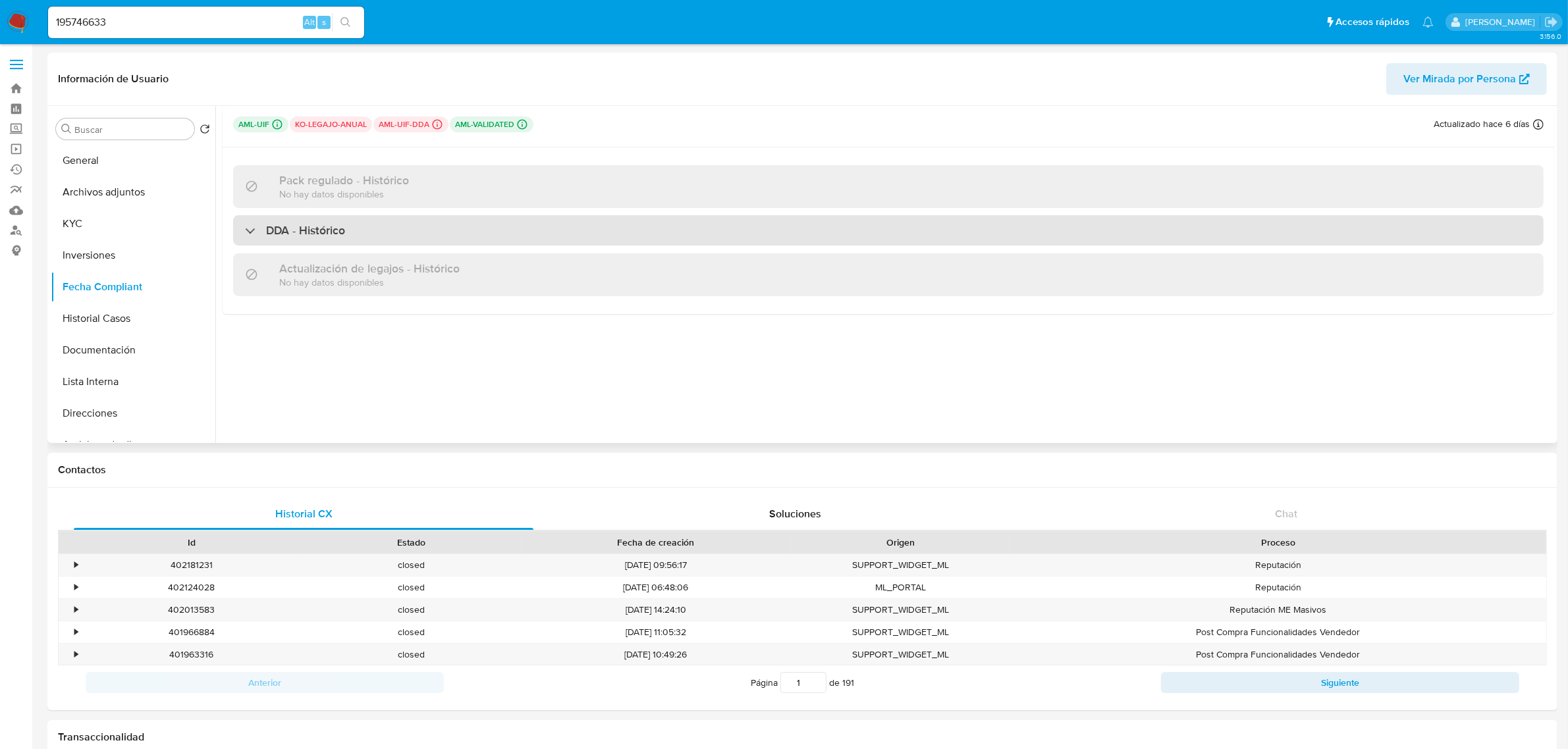
click at [386, 238] on div "DDA - Histórico" at bounding box center [888, 230] width 1311 height 30
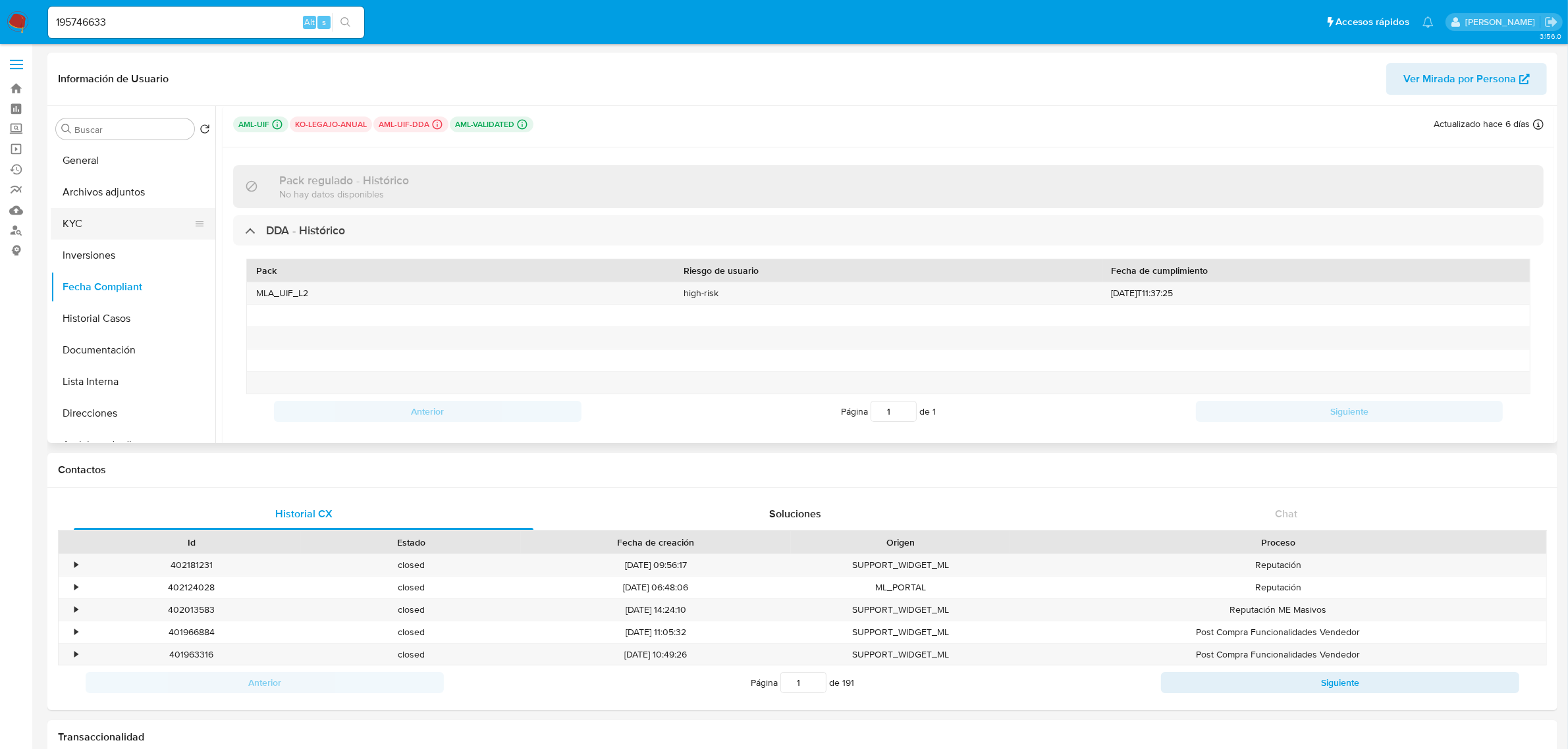
click at [81, 216] on button "KYC" at bounding box center [128, 224] width 154 height 32
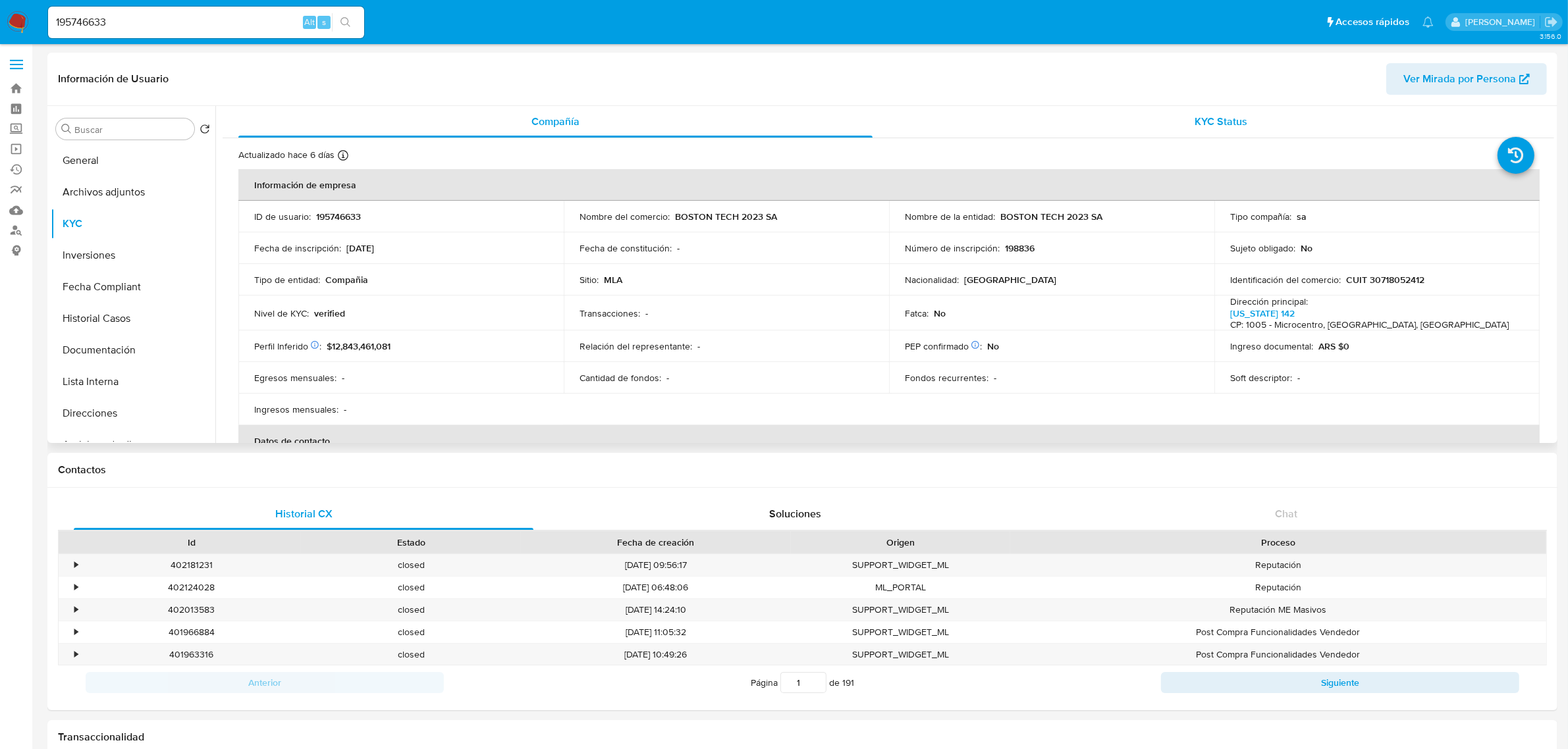
click at [1301, 122] on div "KYC Status" at bounding box center [1221, 122] width 634 height 32
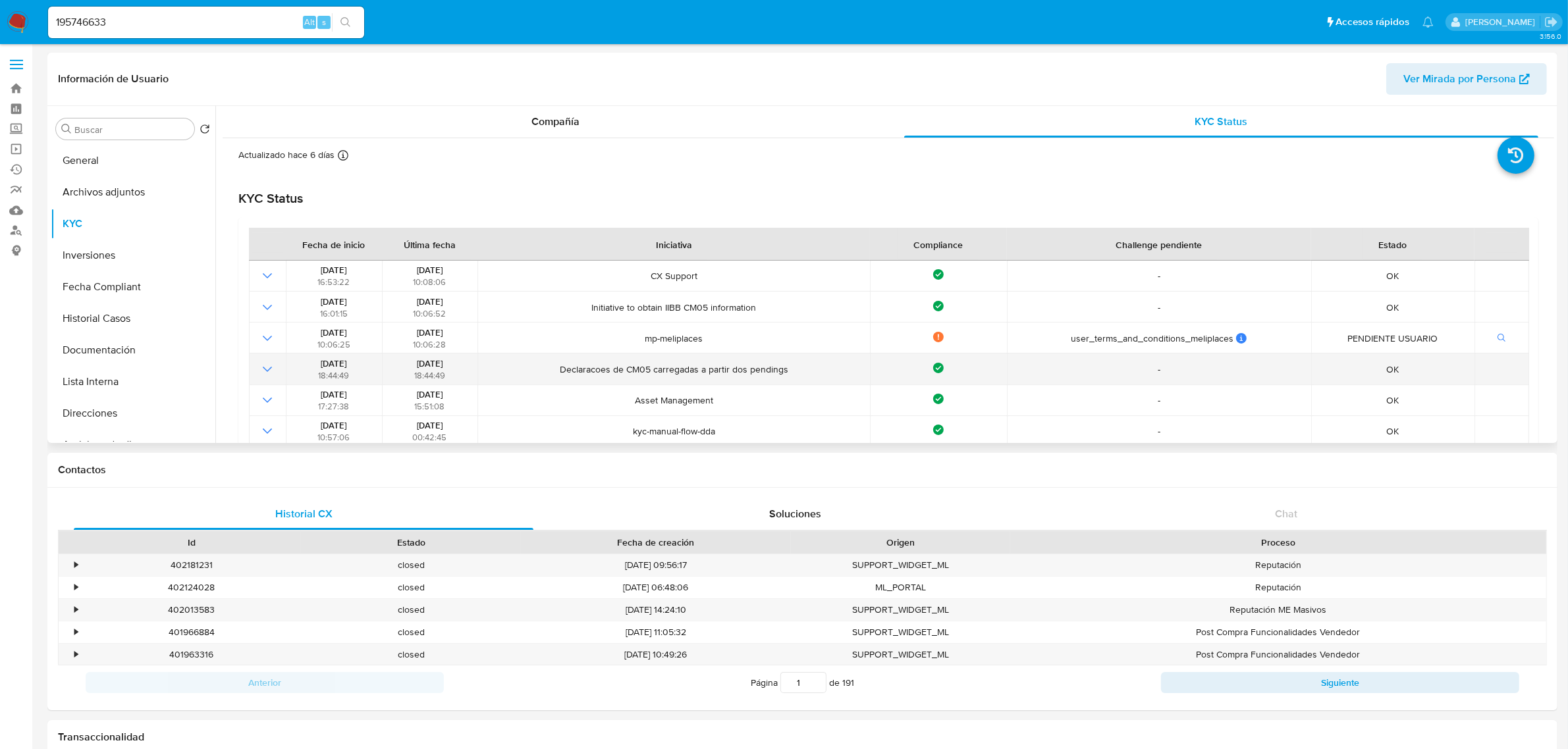
scroll to position [82, 0]
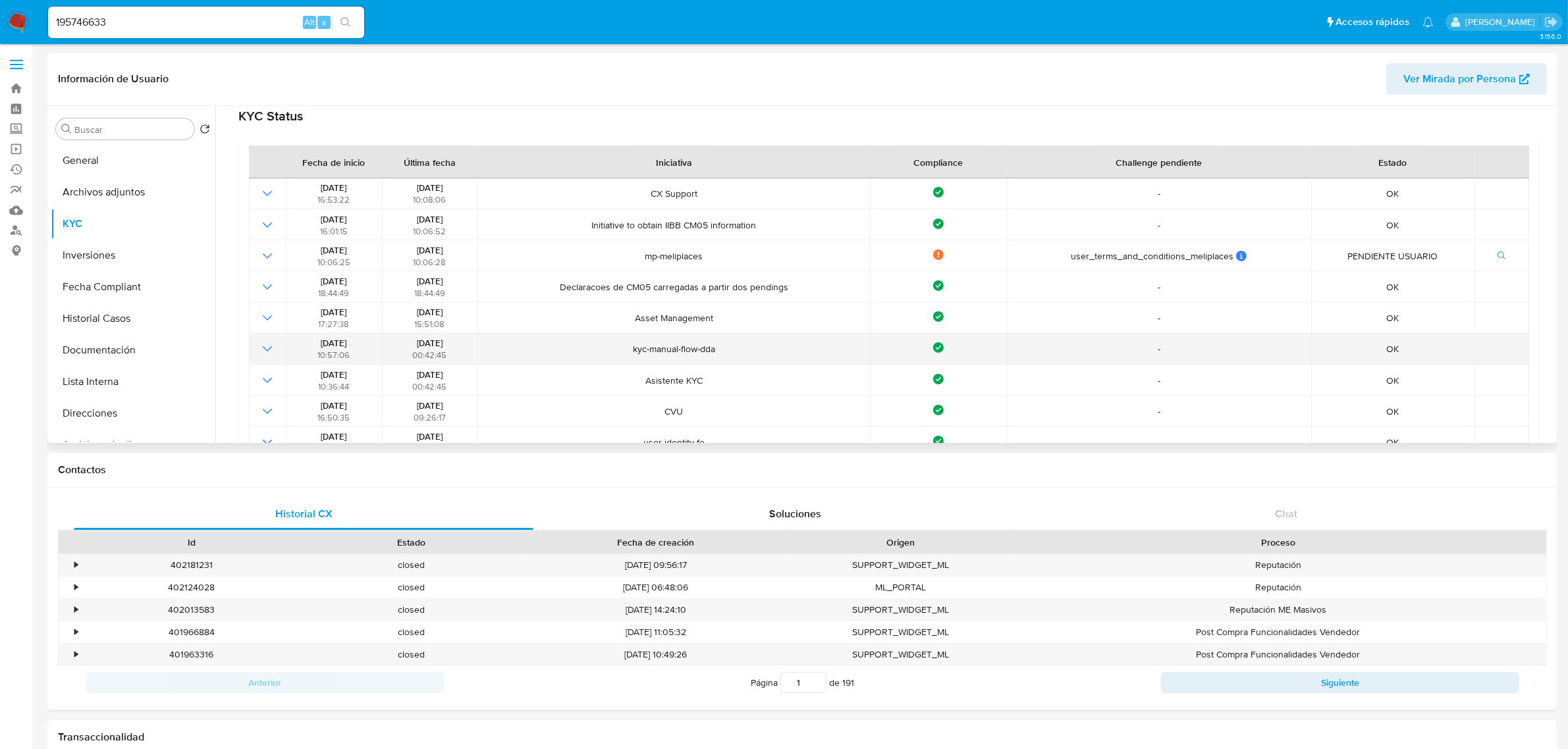
click at [271, 344] on icon "Mostrar operación" at bounding box center [267, 349] width 16 height 16
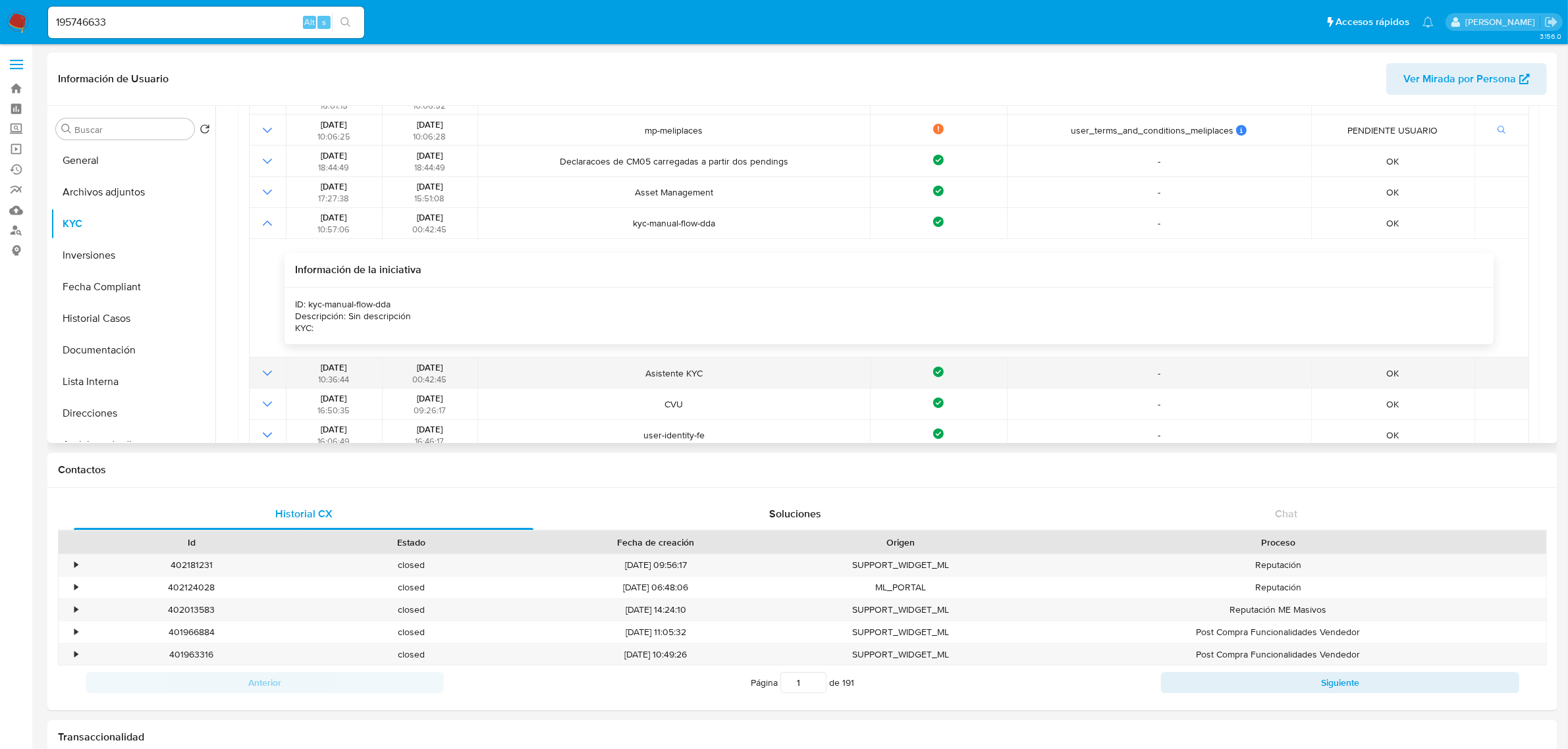
scroll to position [247, 0]
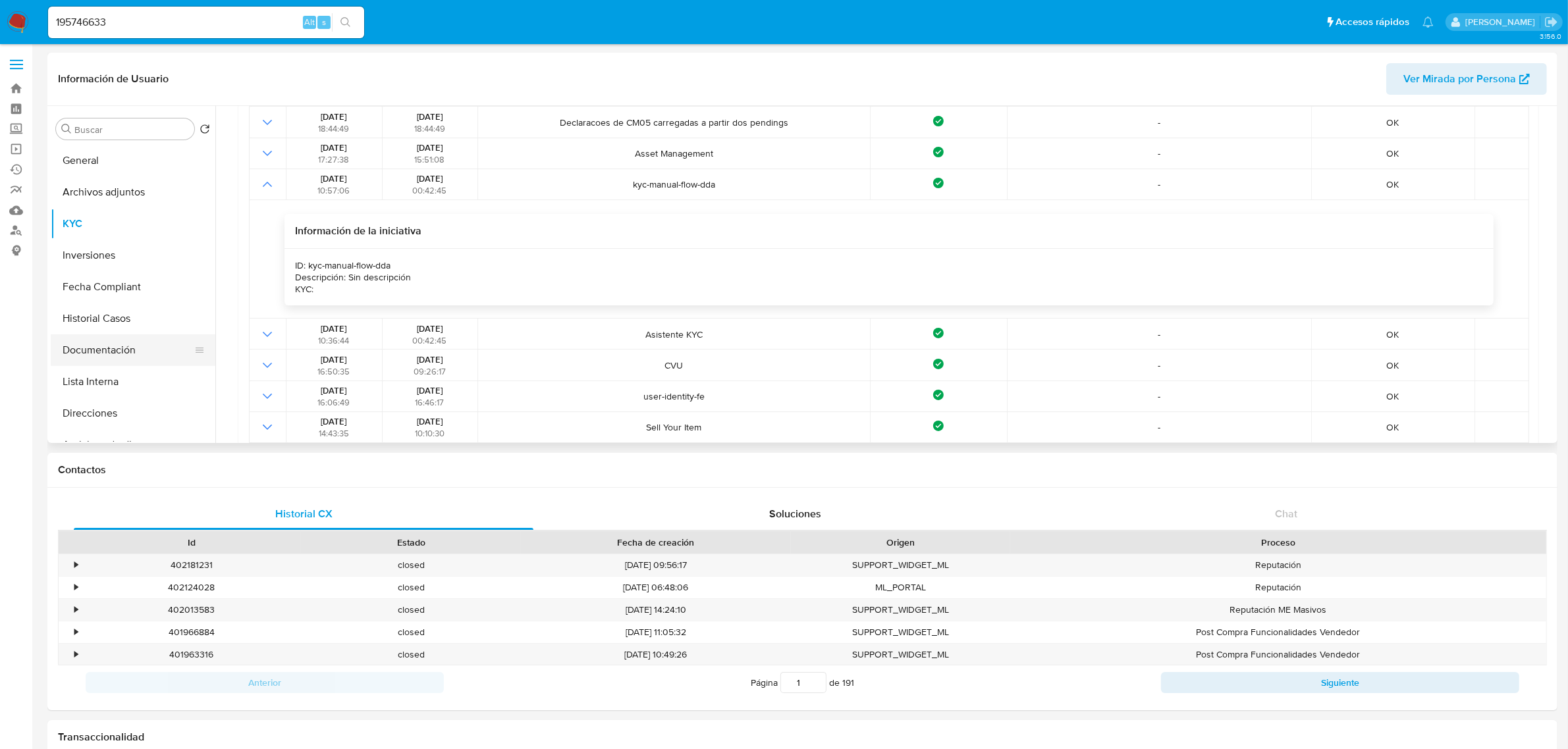
click at [111, 338] on button "Documentación" at bounding box center [128, 350] width 154 height 32
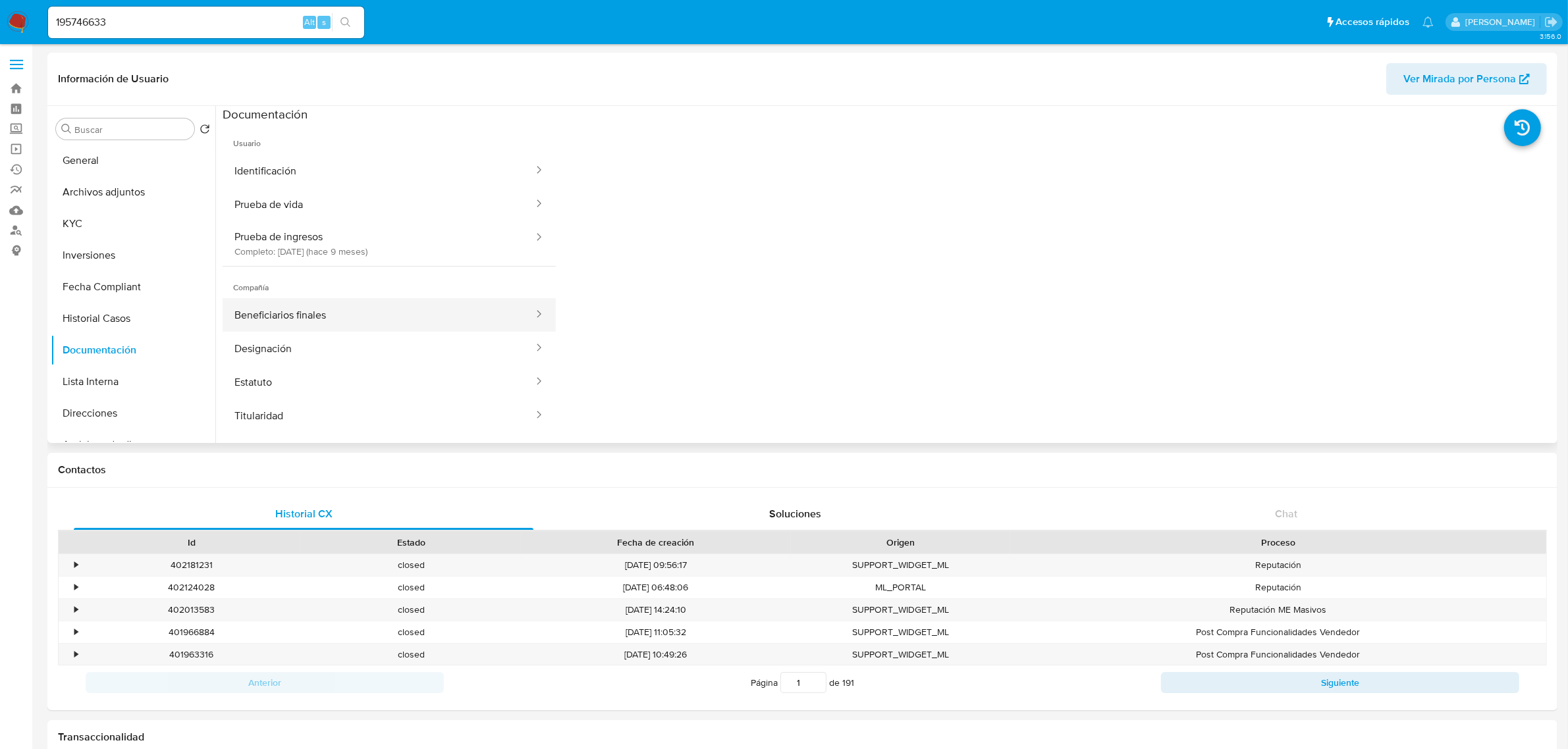
scroll to position [164, 0]
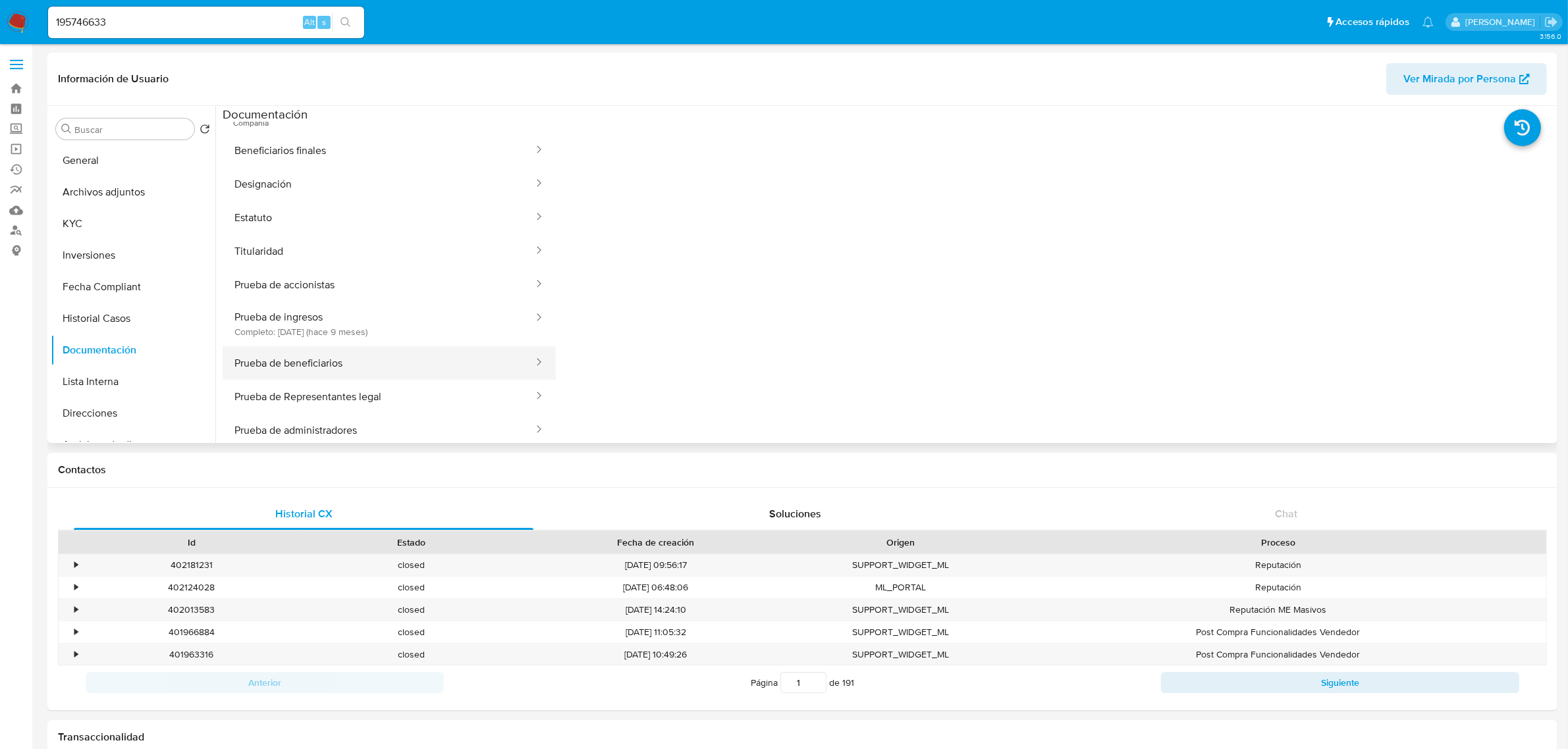
click at [396, 359] on button "Prueba de beneficiarios" at bounding box center [378, 363] width 312 height 34
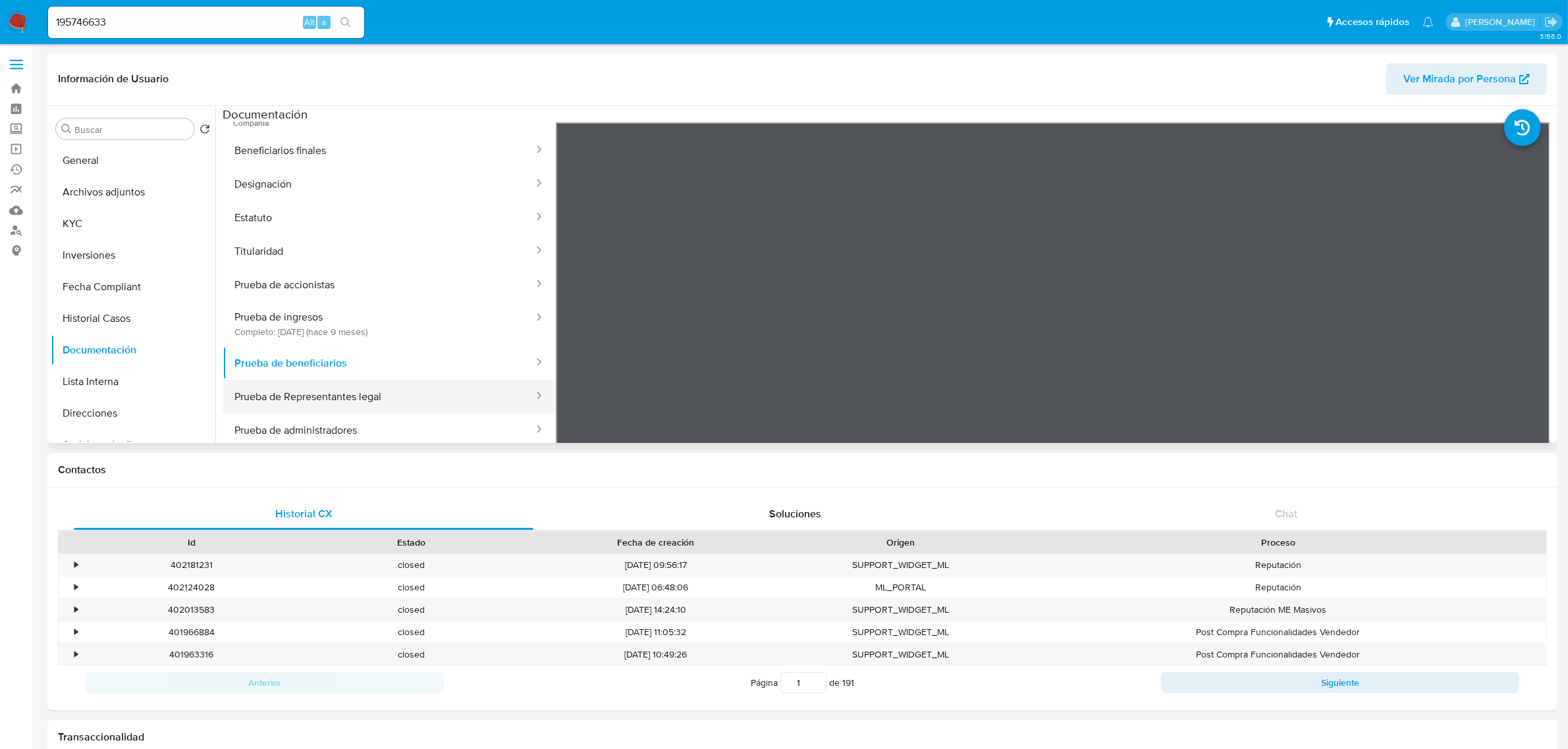
click at [397, 380] on button "Prueba de Representantes legal" at bounding box center [378, 396] width 312 height 34
click at [255, 28] on input "195746633" at bounding box center [206, 22] width 316 height 17
paste input "91988078"
type input "91988078"
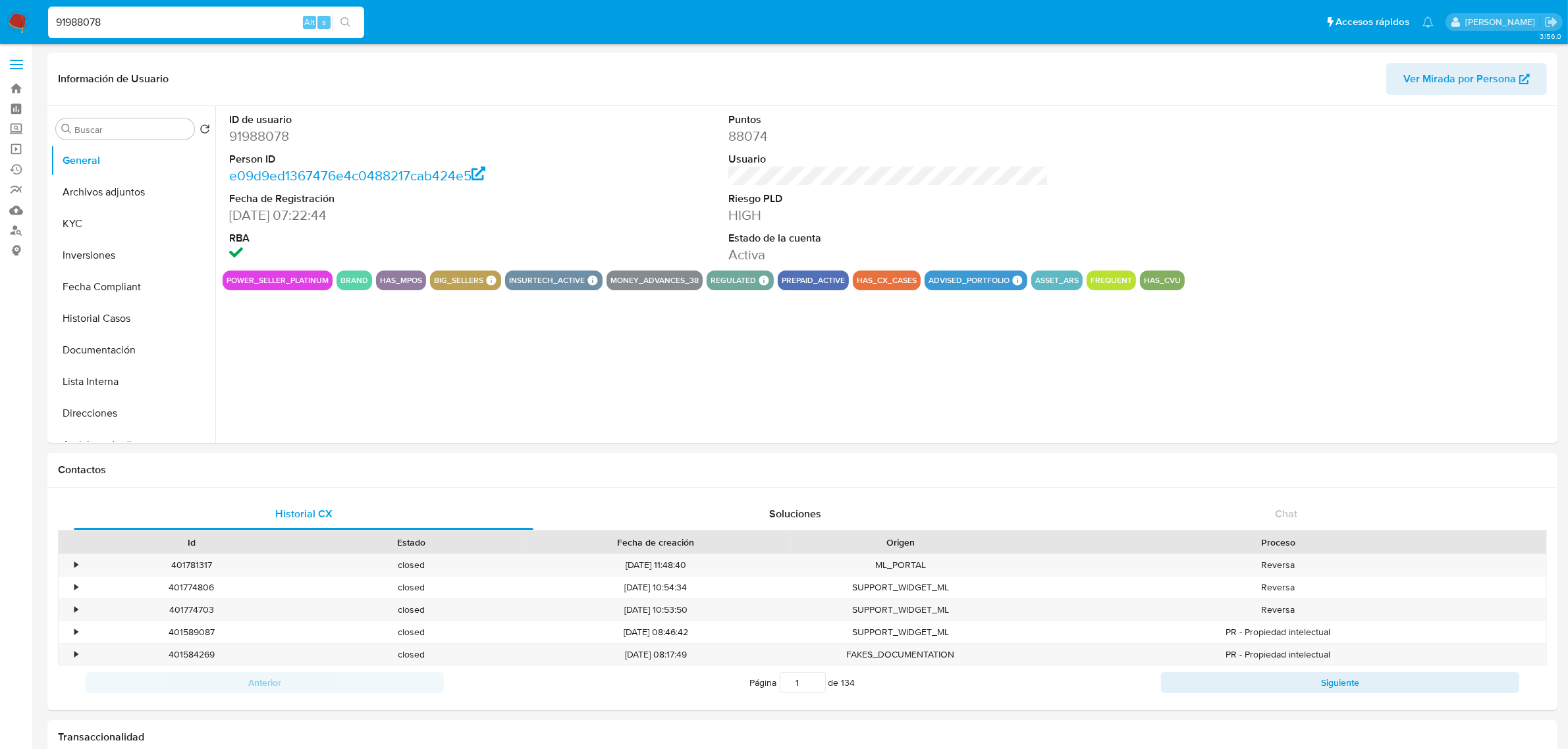
select select "10"
click at [142, 228] on button "KYC" at bounding box center [128, 224] width 154 height 32
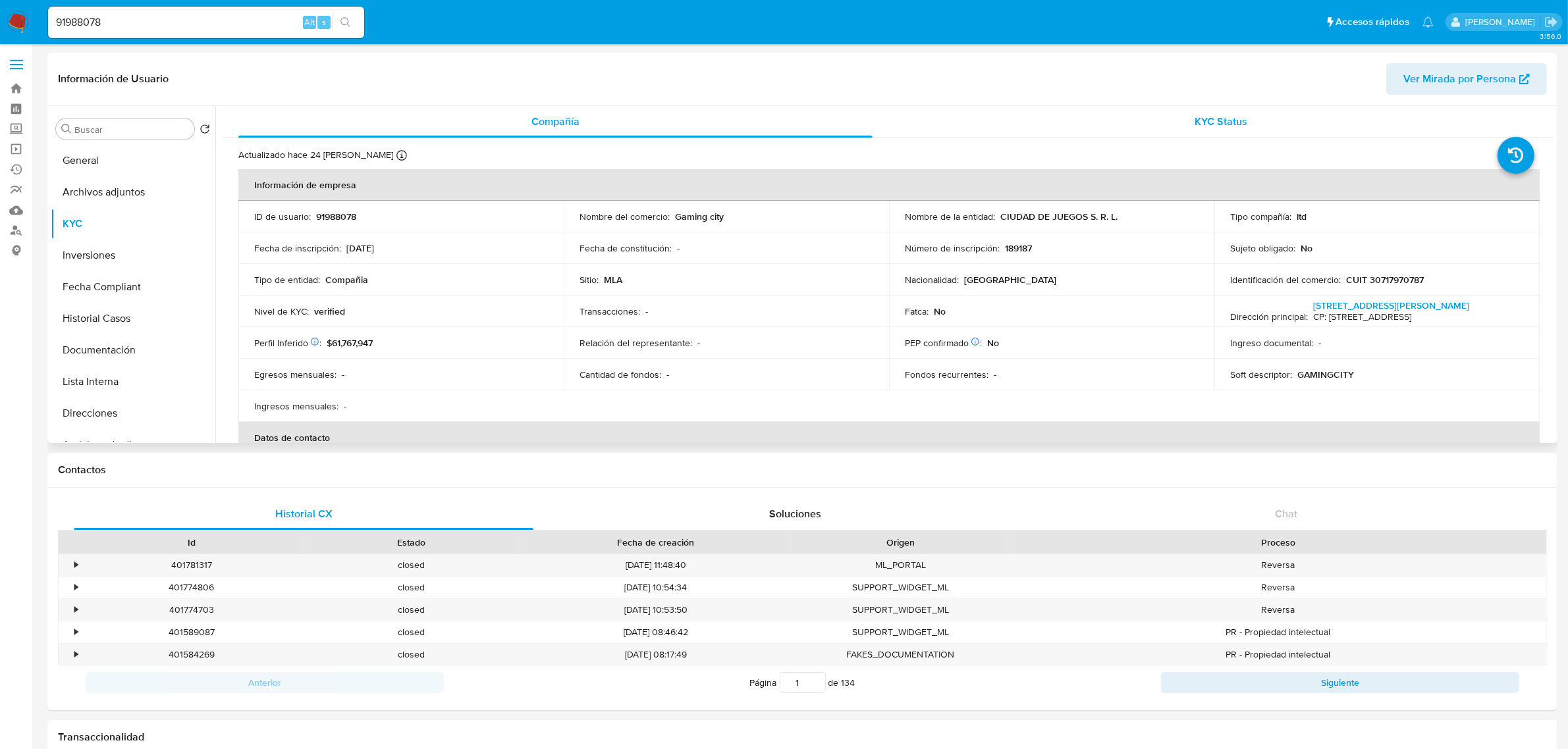
click at [1263, 123] on div "KYC Status" at bounding box center [1221, 122] width 634 height 32
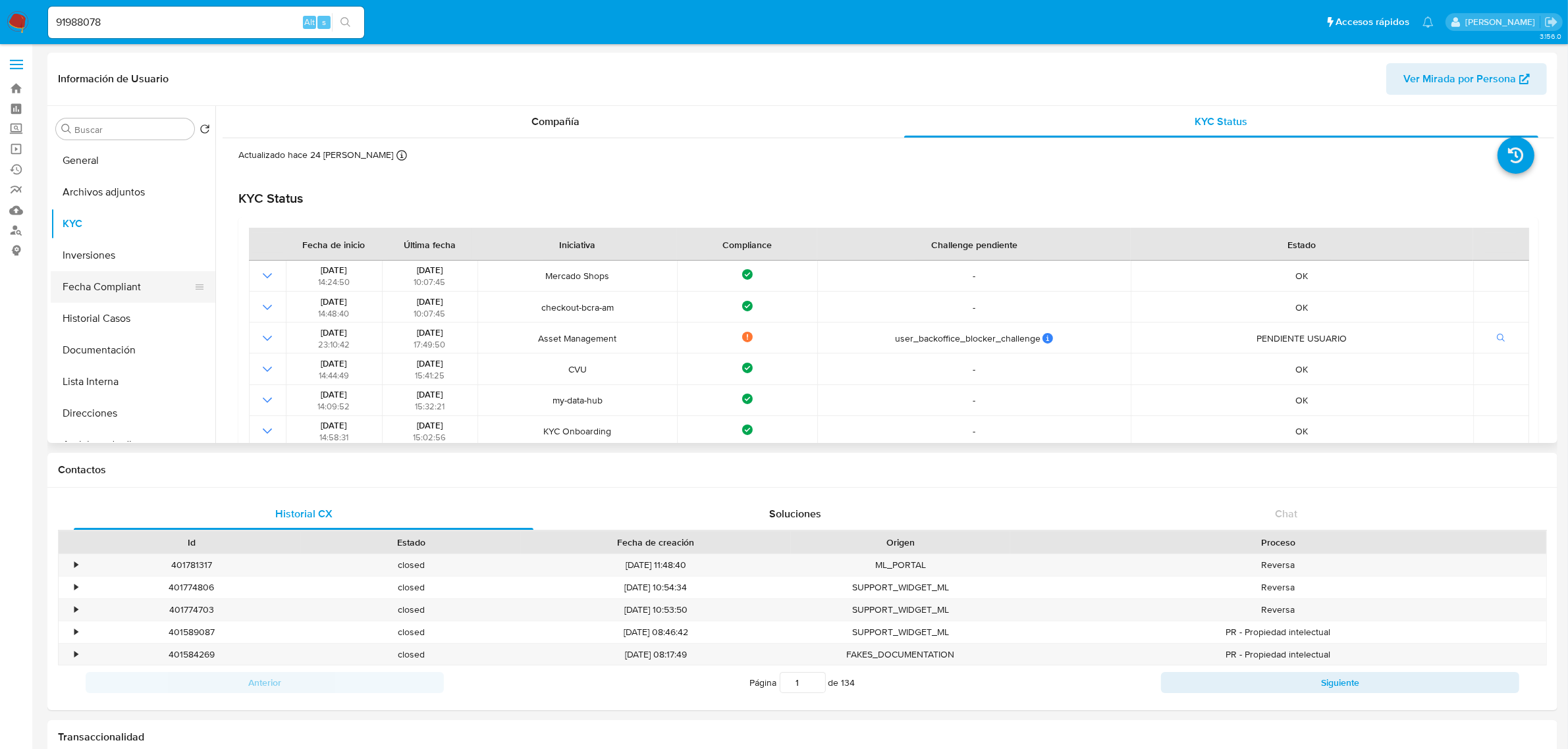
click at [122, 285] on button "Fecha Compliant" at bounding box center [128, 287] width 154 height 32
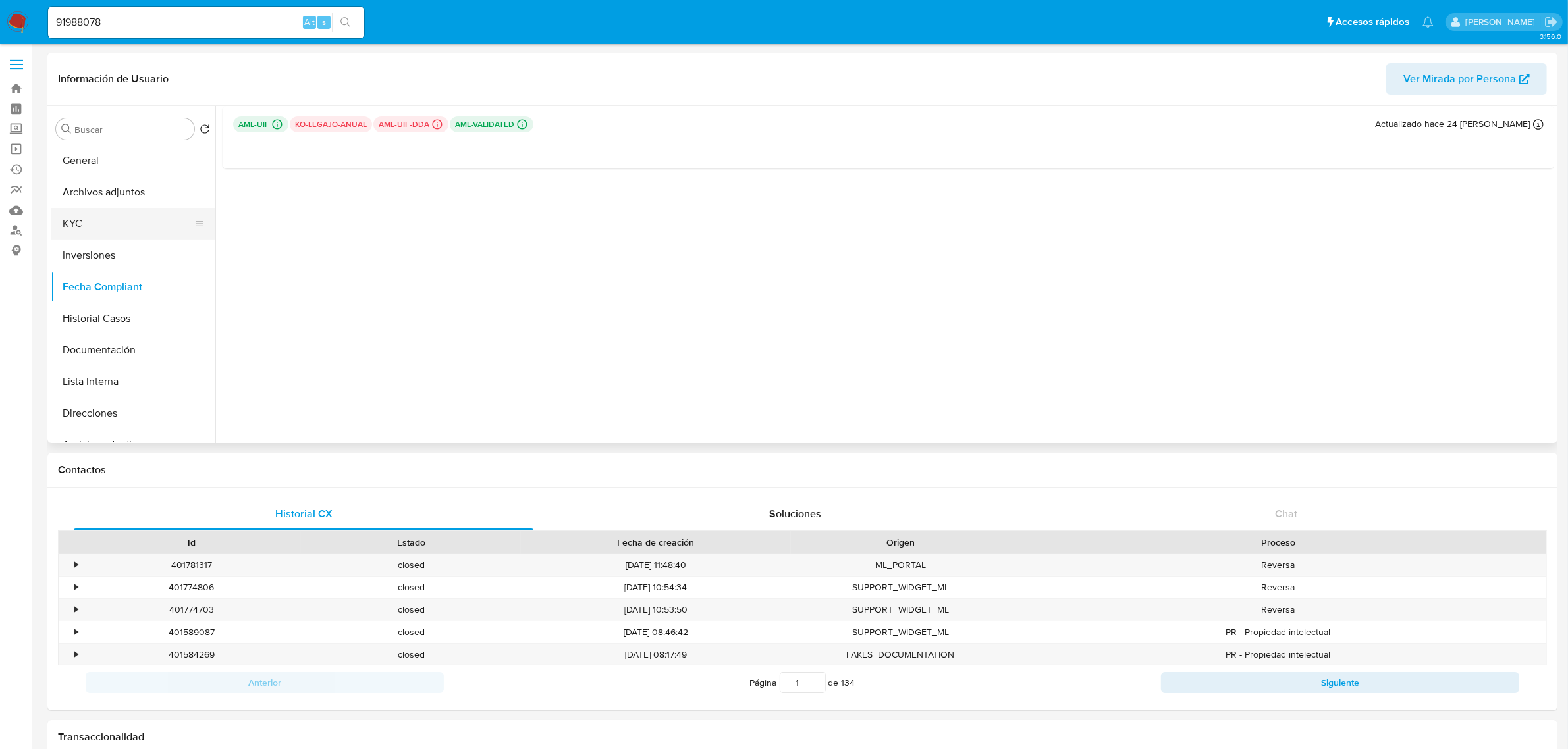
click at [97, 219] on button "KYC" at bounding box center [128, 224] width 154 height 32
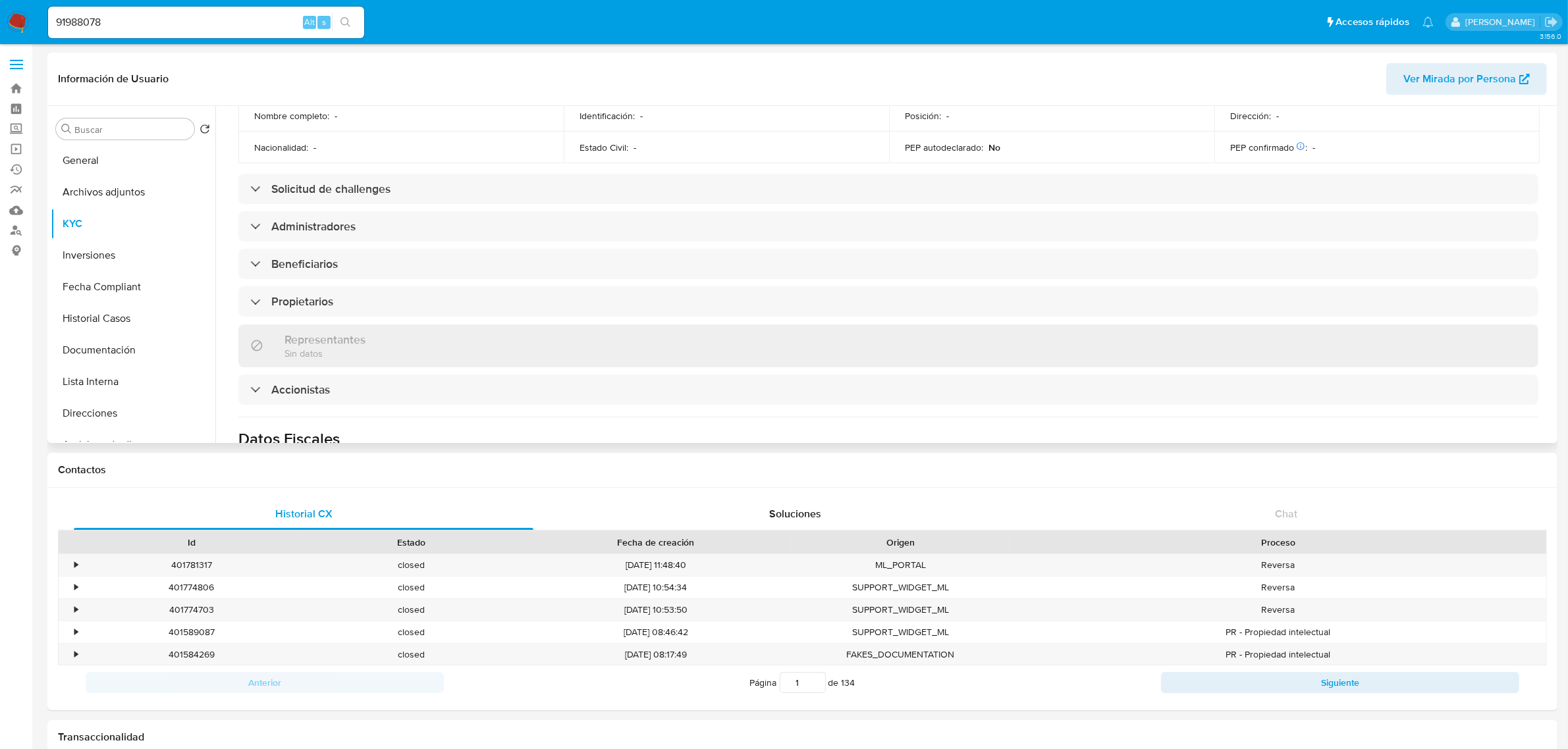
scroll to position [576, 0]
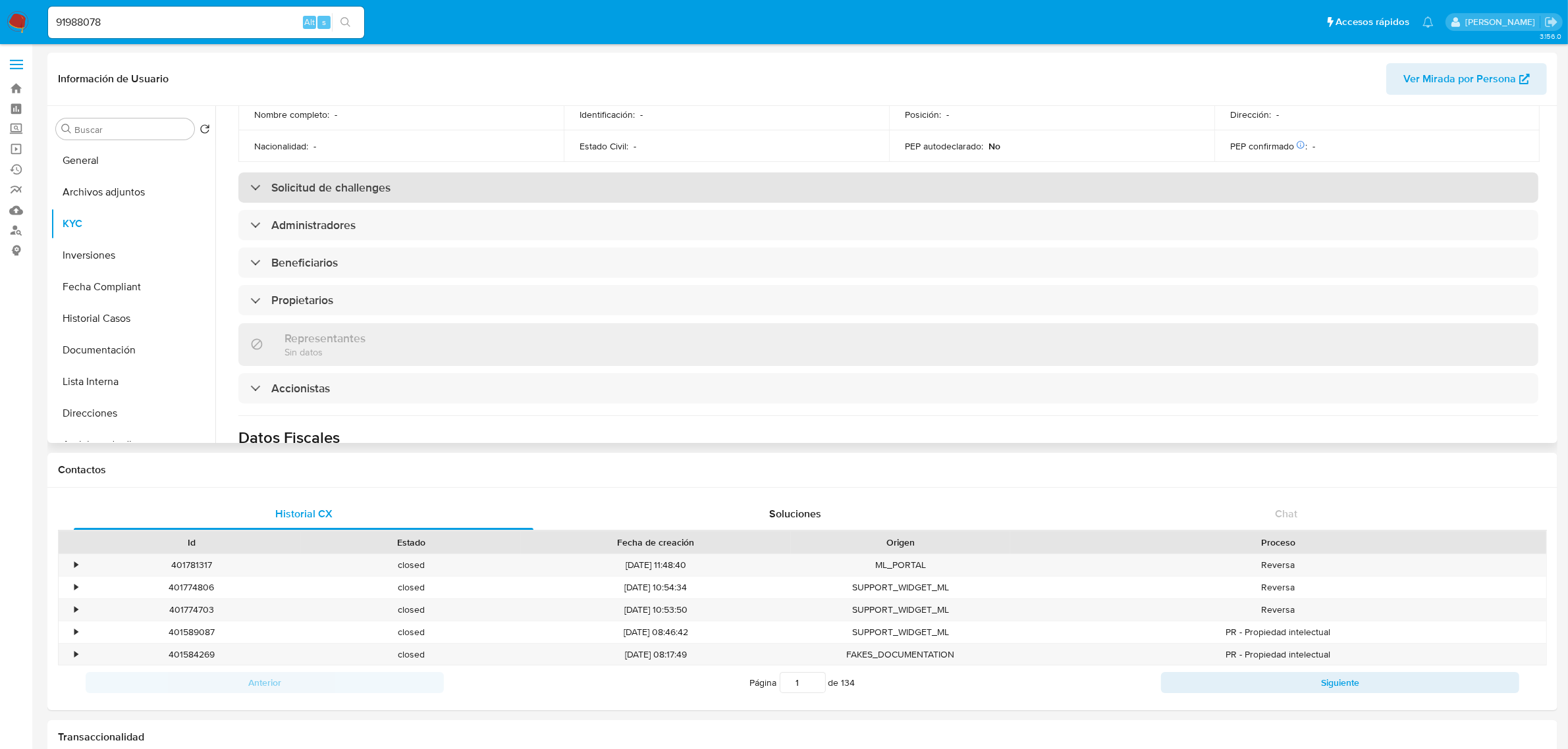
click at [355, 192] on h3 "Solicitud de challenges" at bounding box center [330, 187] width 119 height 14
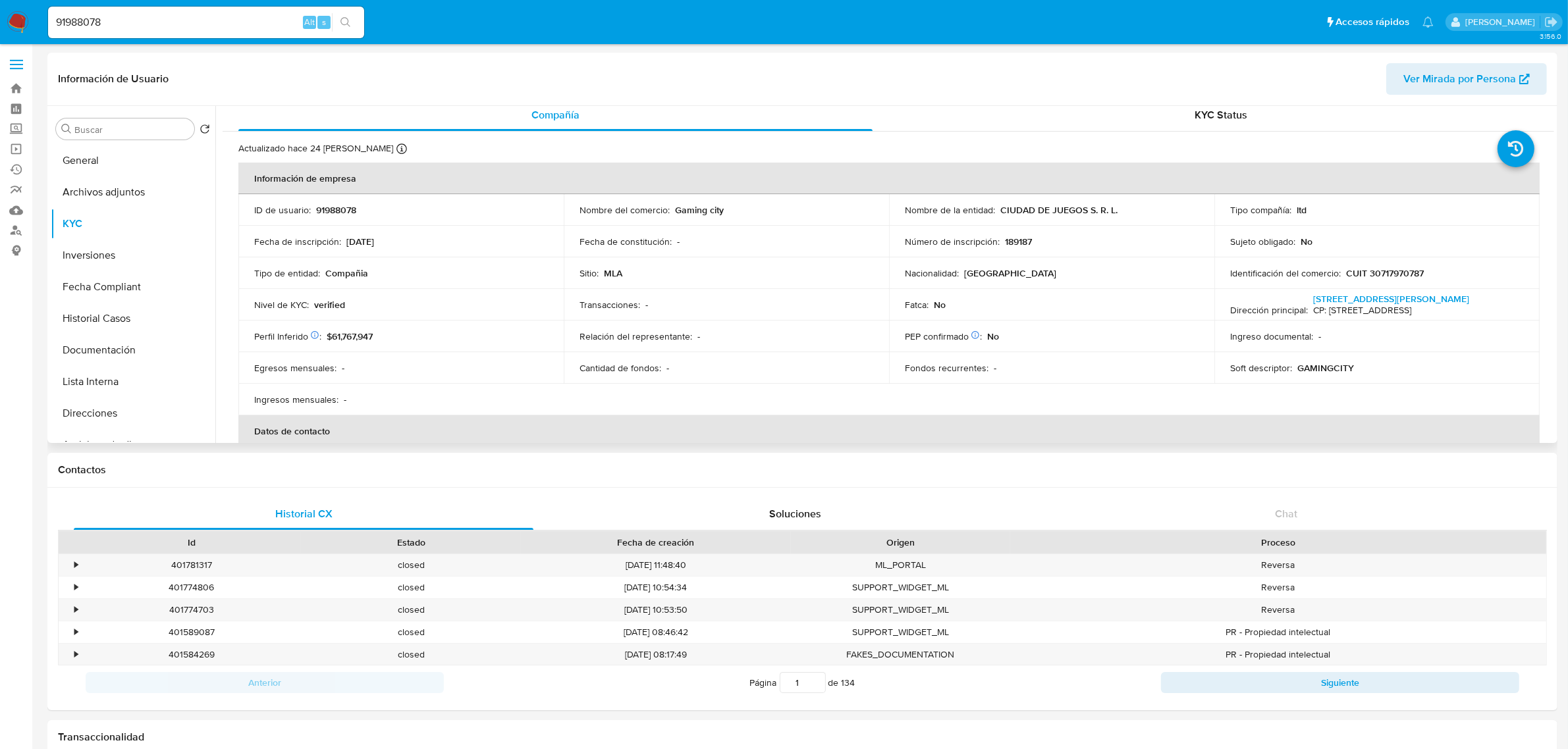
scroll to position [0, 0]
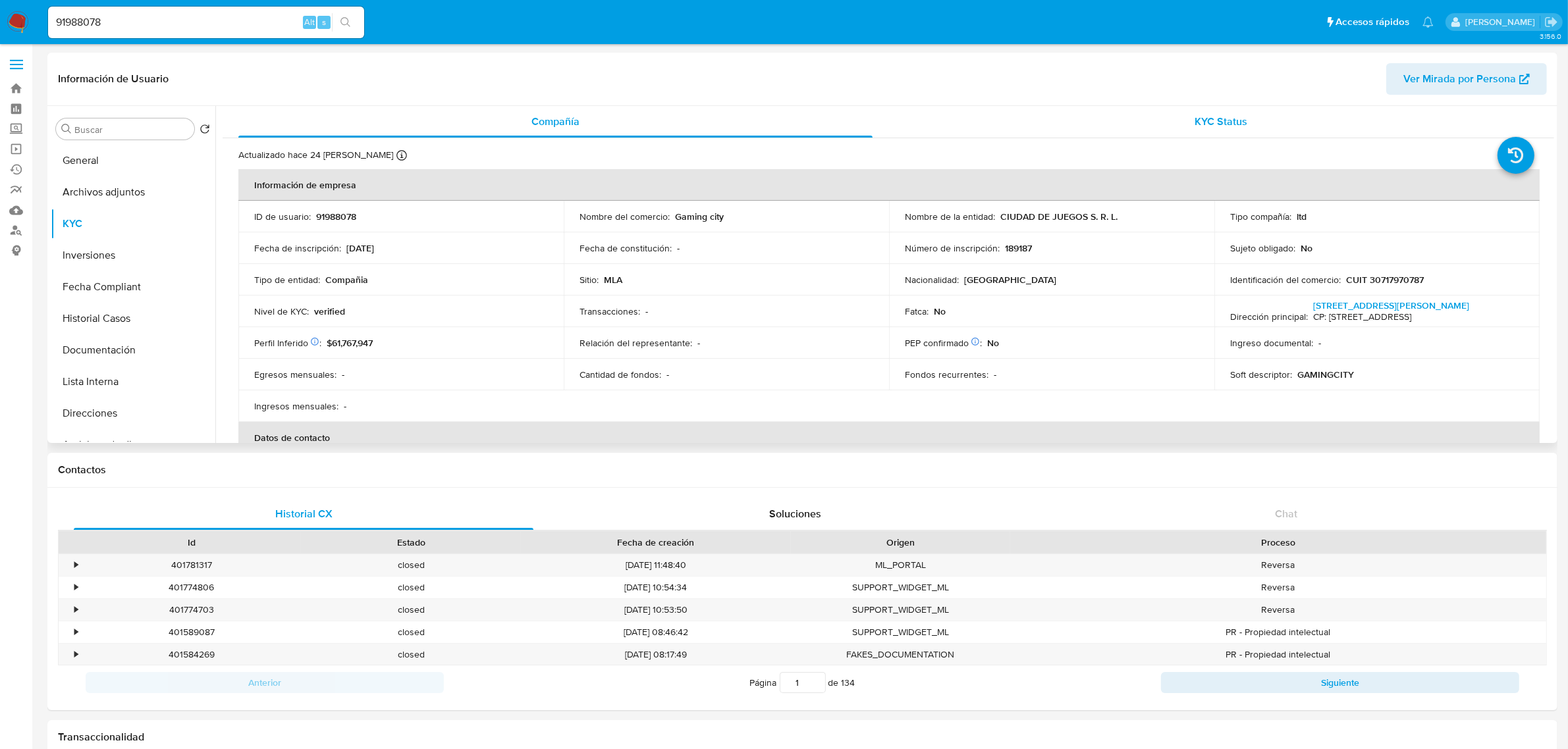
click at [1190, 125] on div "KYC Status" at bounding box center [1221, 122] width 634 height 32
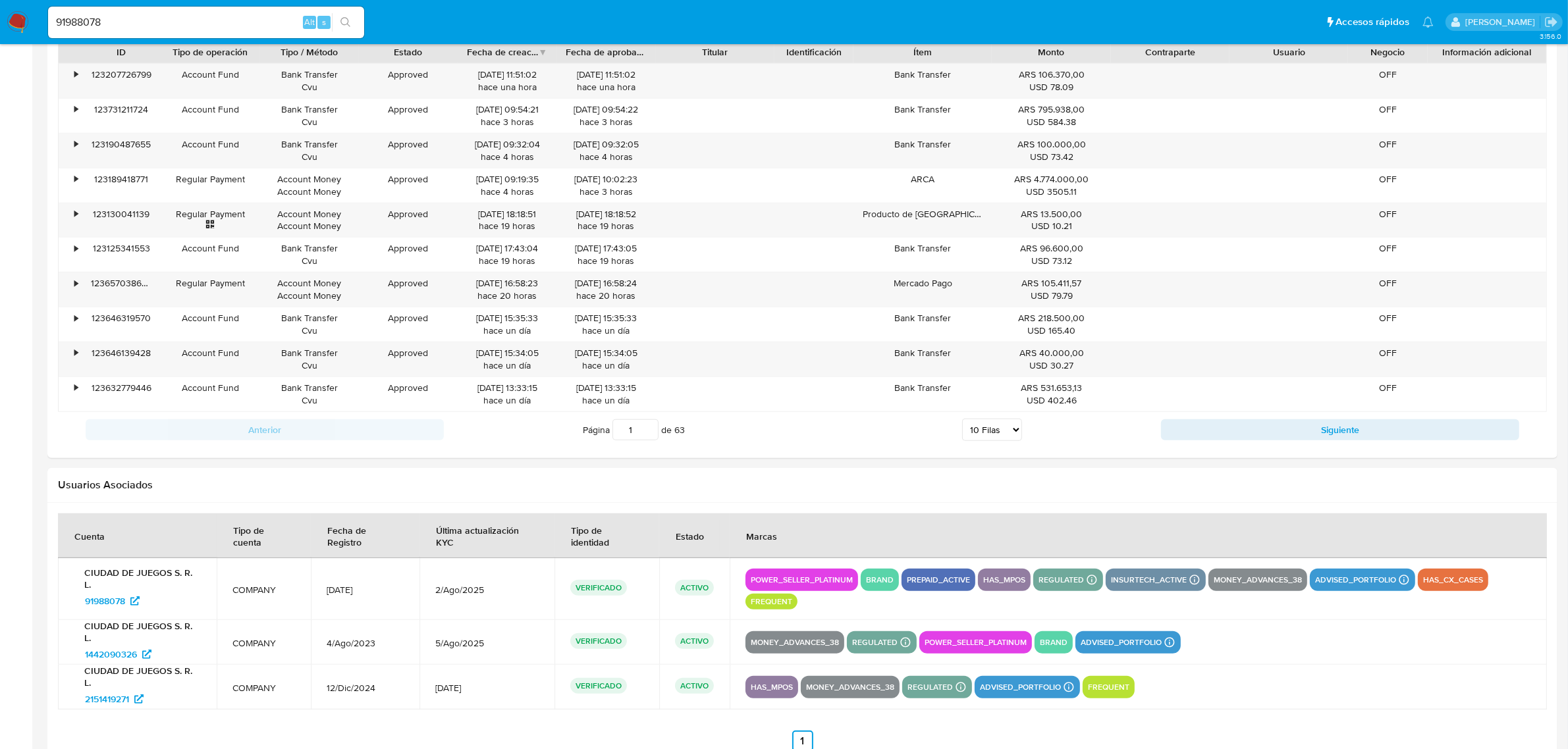
scroll to position [1387, 0]
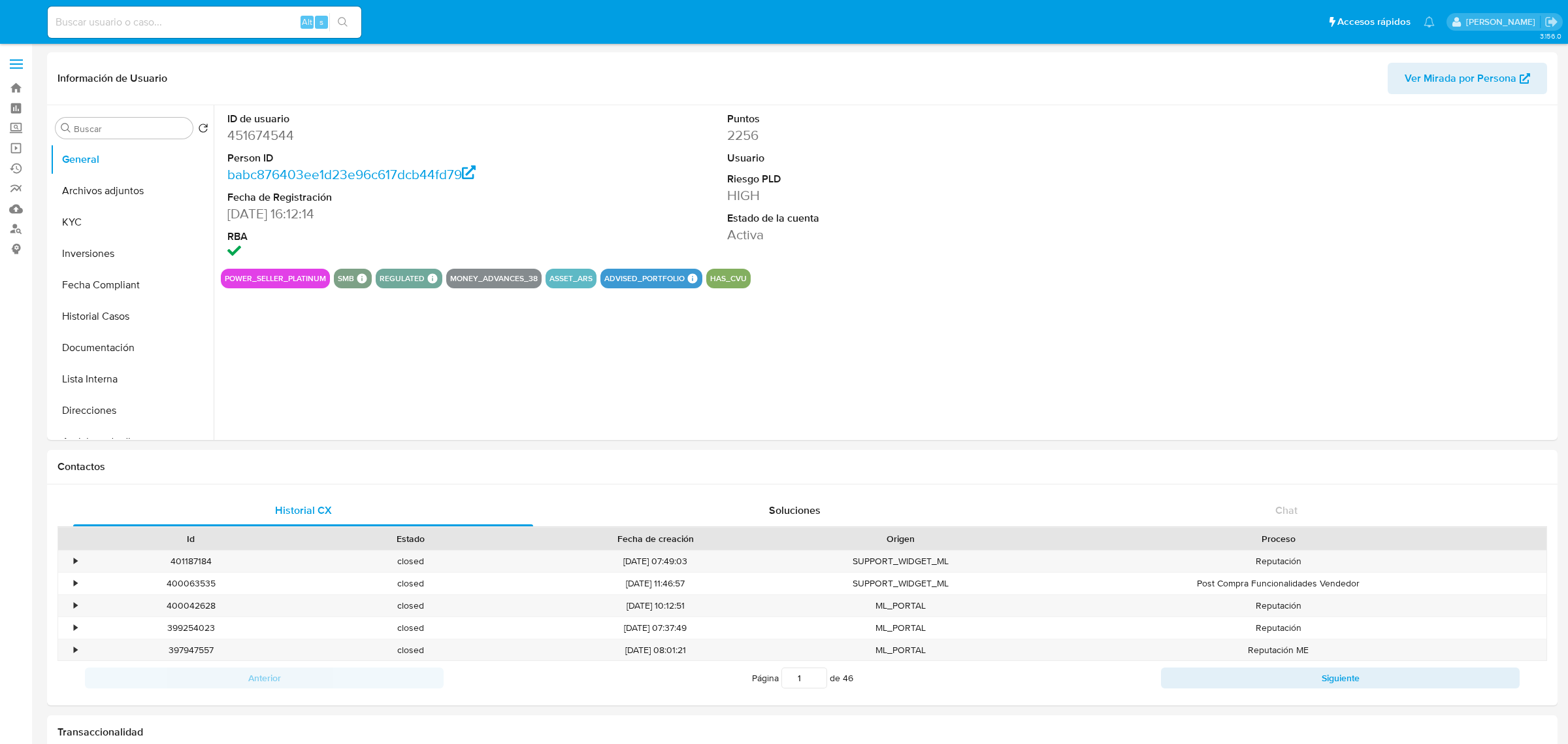
select select "10"
click at [122, 275] on button "Fecha Compliant" at bounding box center [127, 285] width 153 height 31
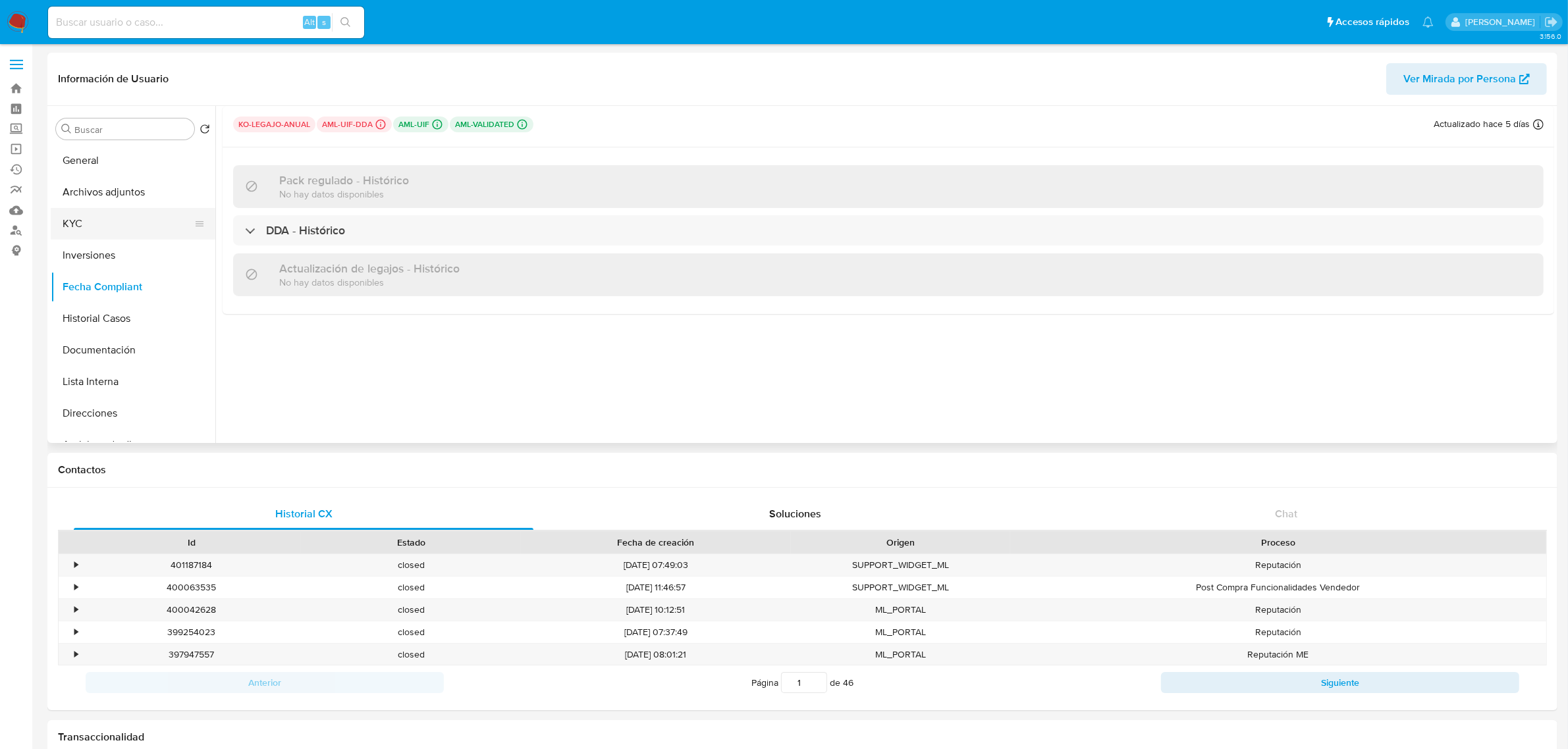
click at [91, 218] on button "KYC" at bounding box center [128, 224] width 154 height 32
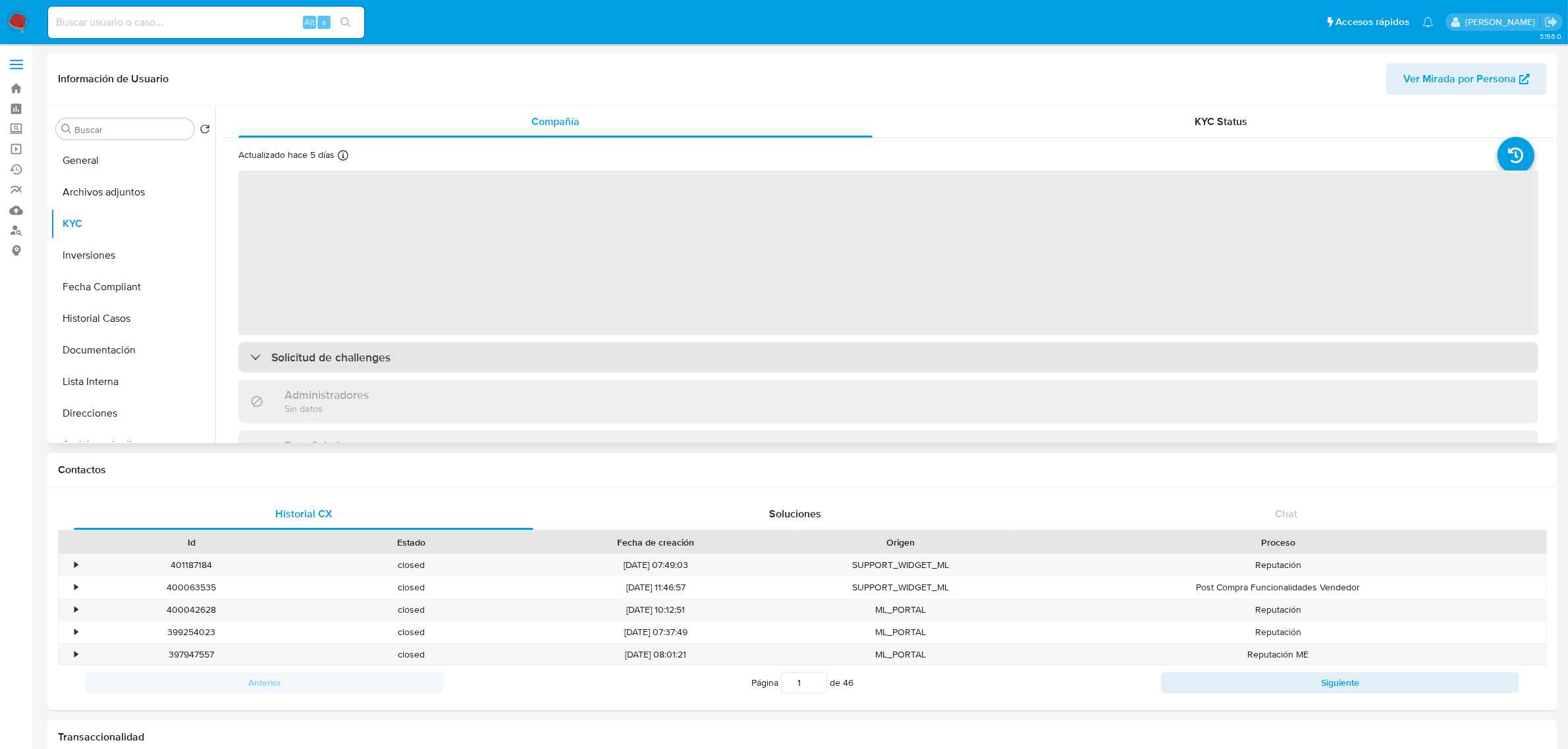
click at [508, 363] on div "Solicitud de challenges" at bounding box center [888, 357] width 1300 height 30
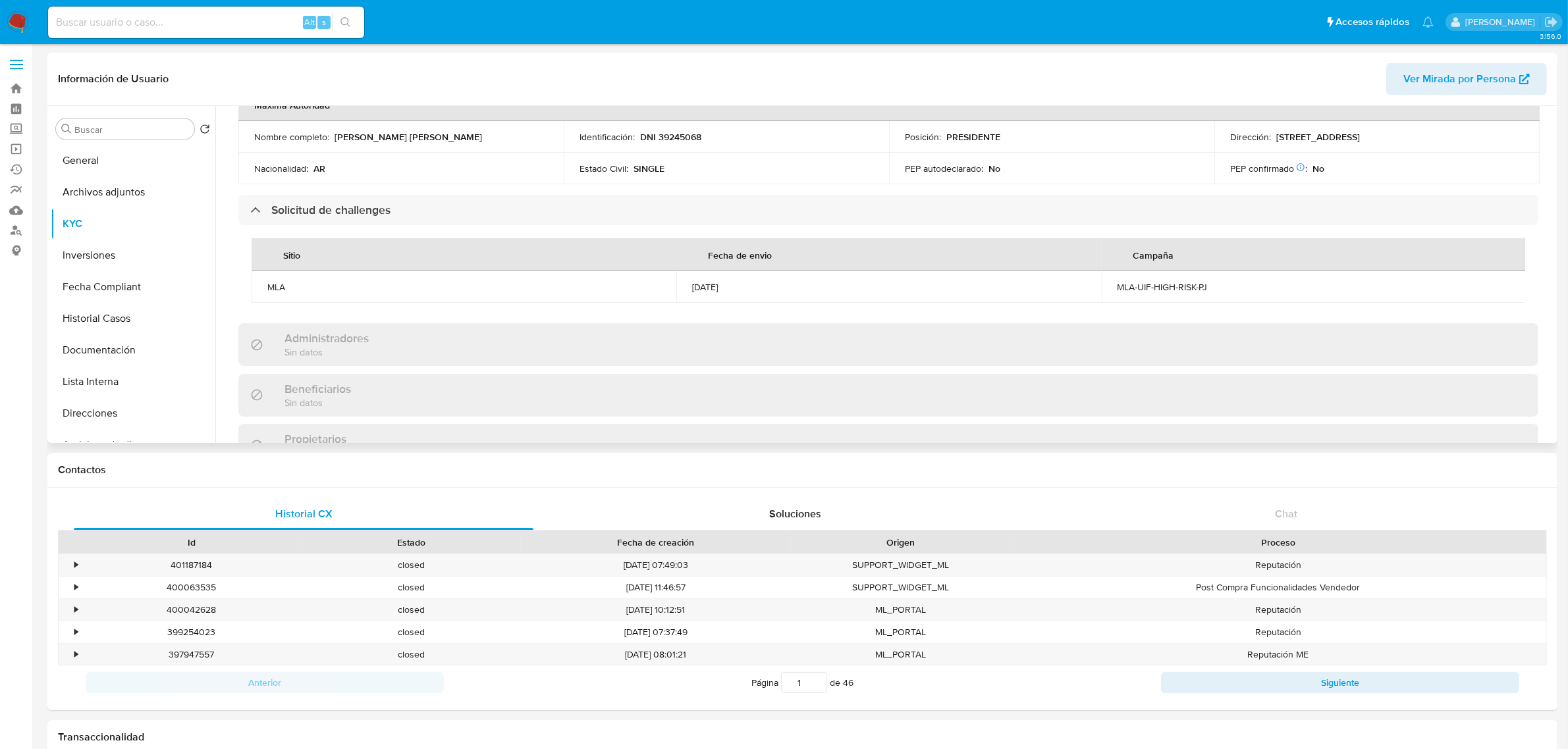
scroll to position [658, 0]
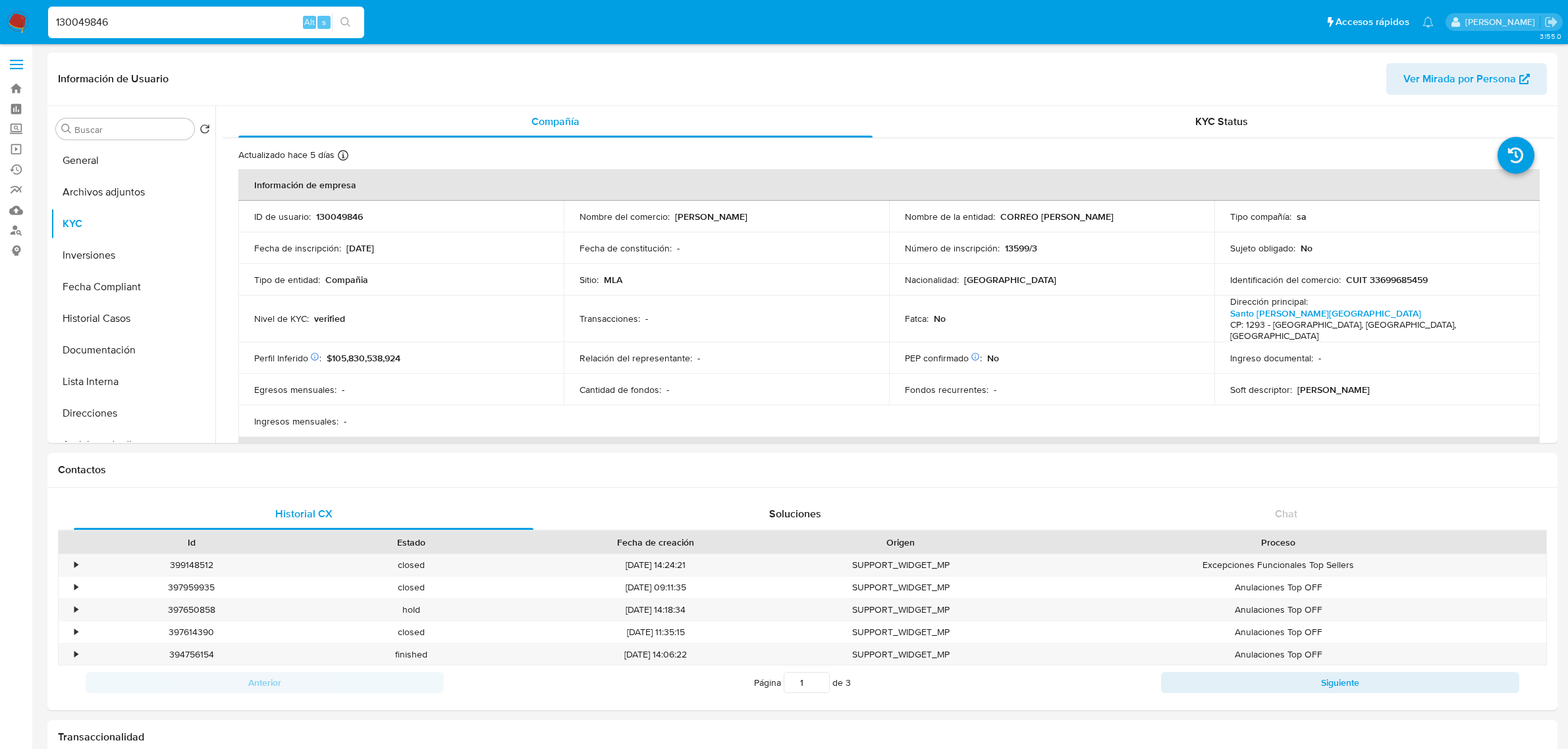
select select "10"
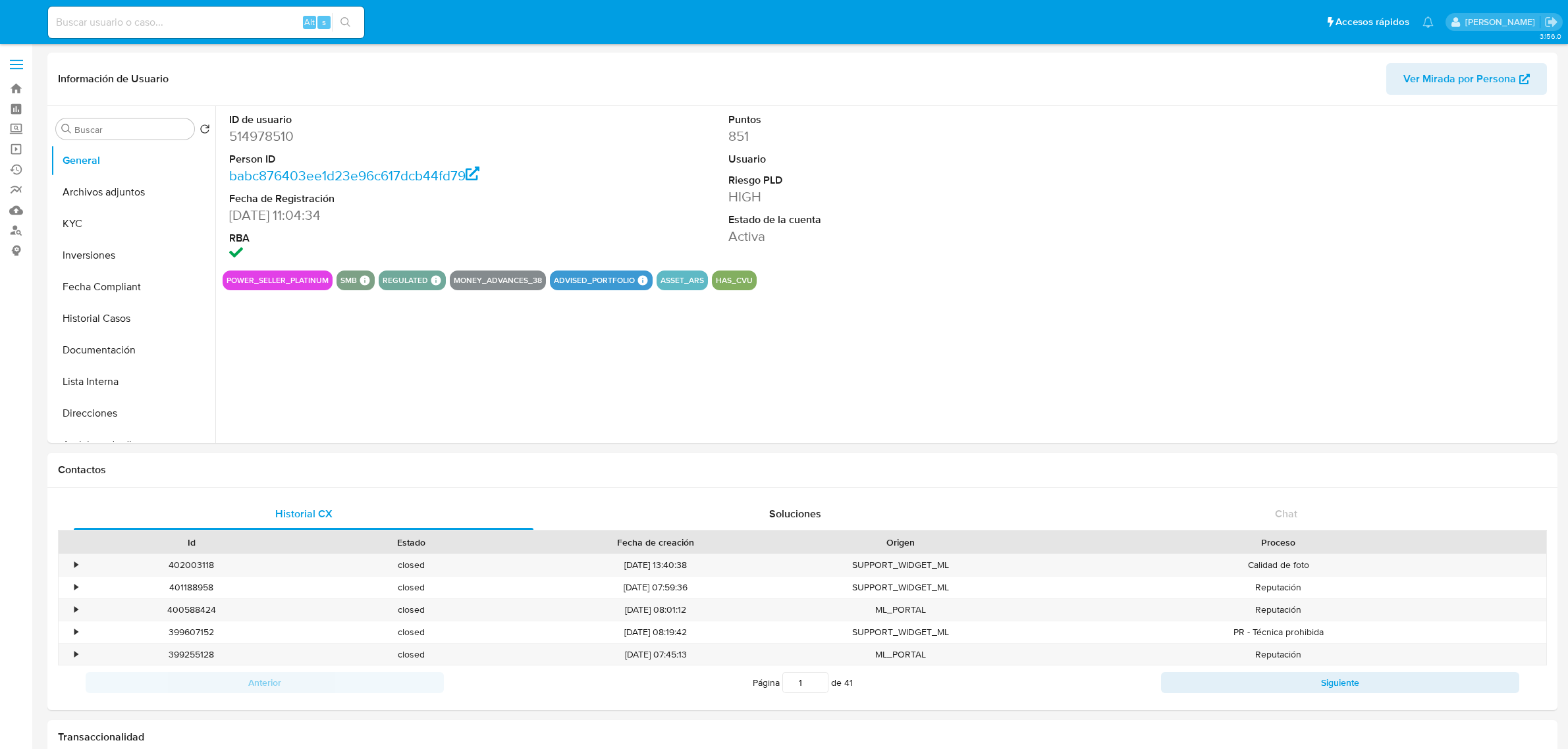
select select "10"
click at [113, 214] on button "KYC" at bounding box center [128, 224] width 154 height 32
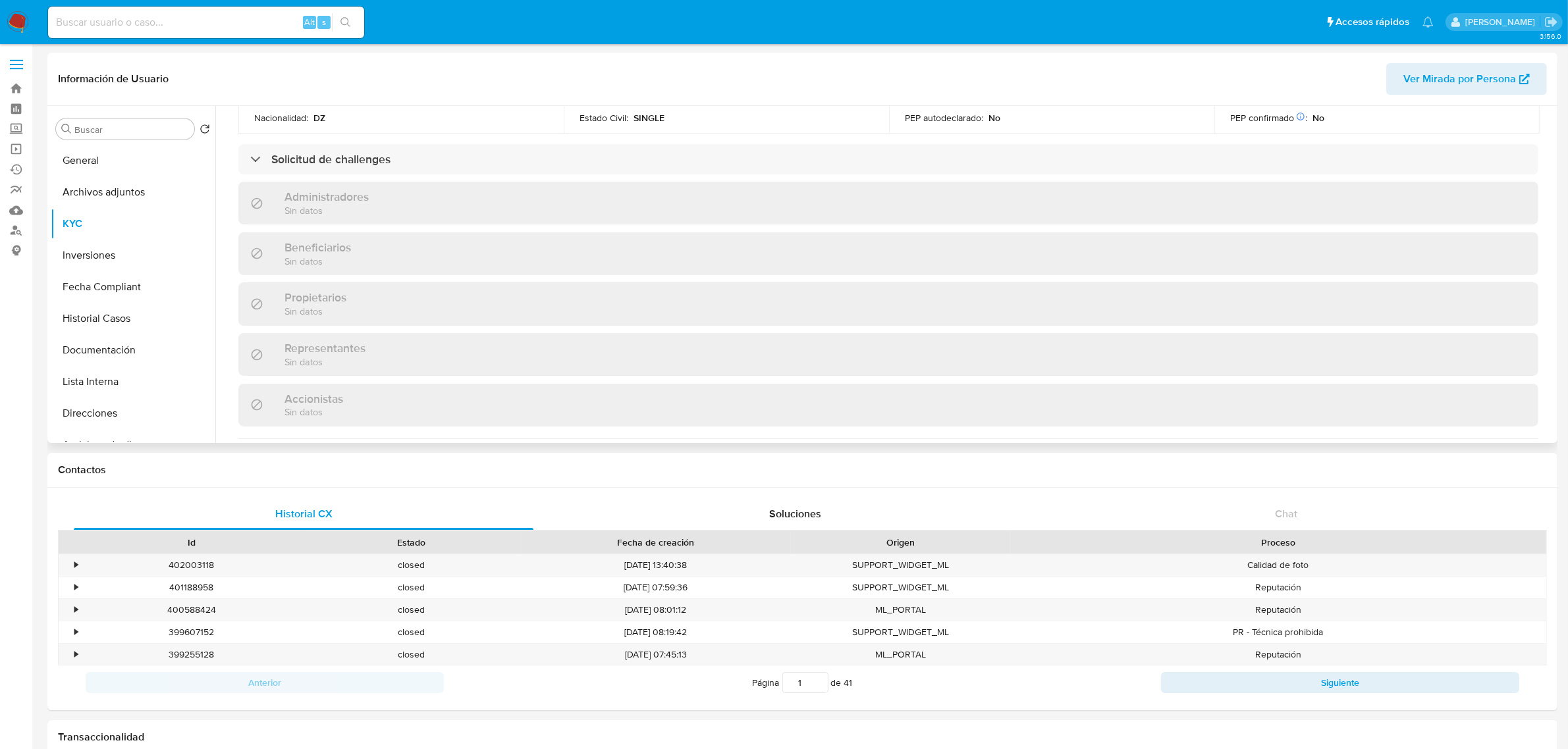
scroll to position [576, 0]
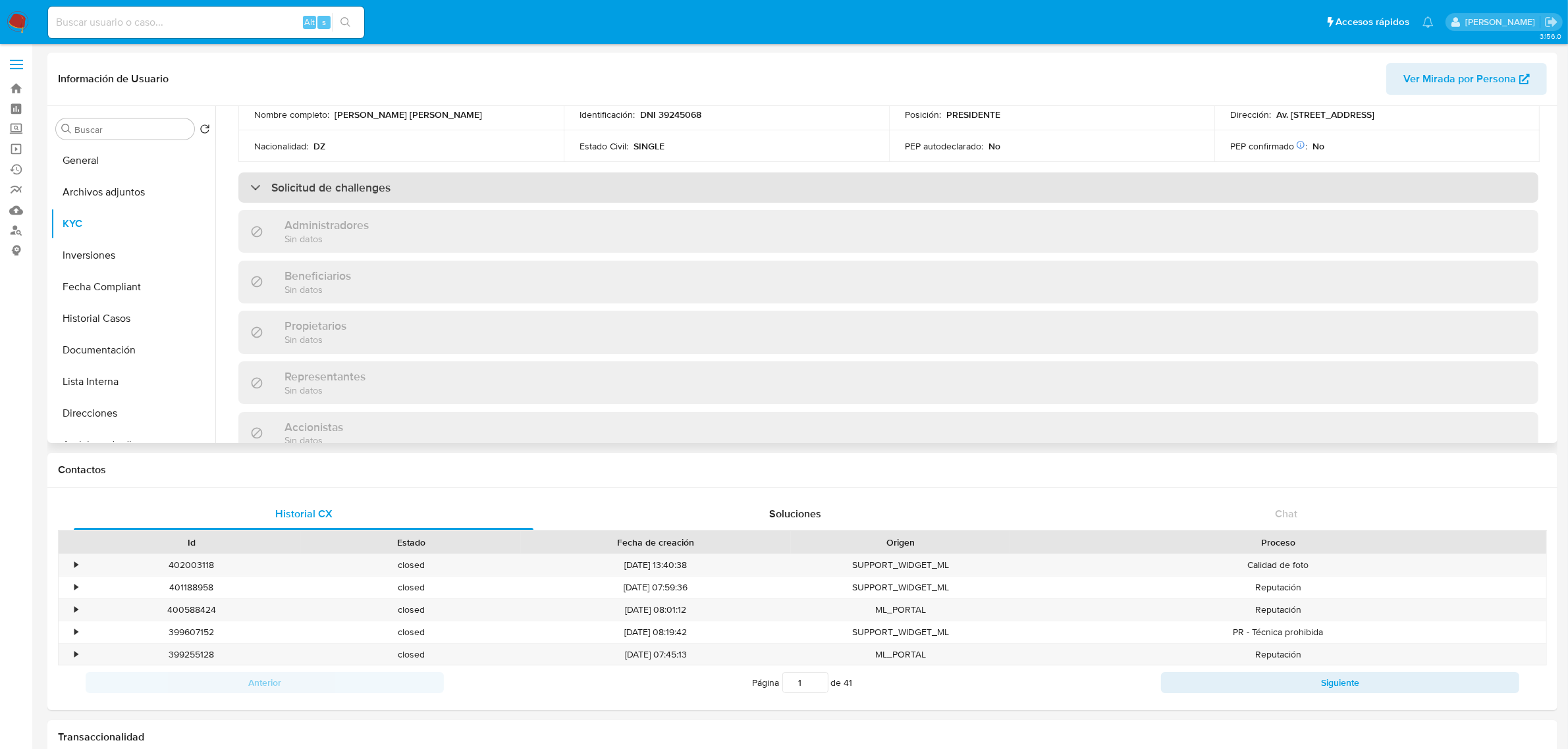
click at [347, 194] on h3 "Solicitud de challenges" at bounding box center [330, 187] width 119 height 14
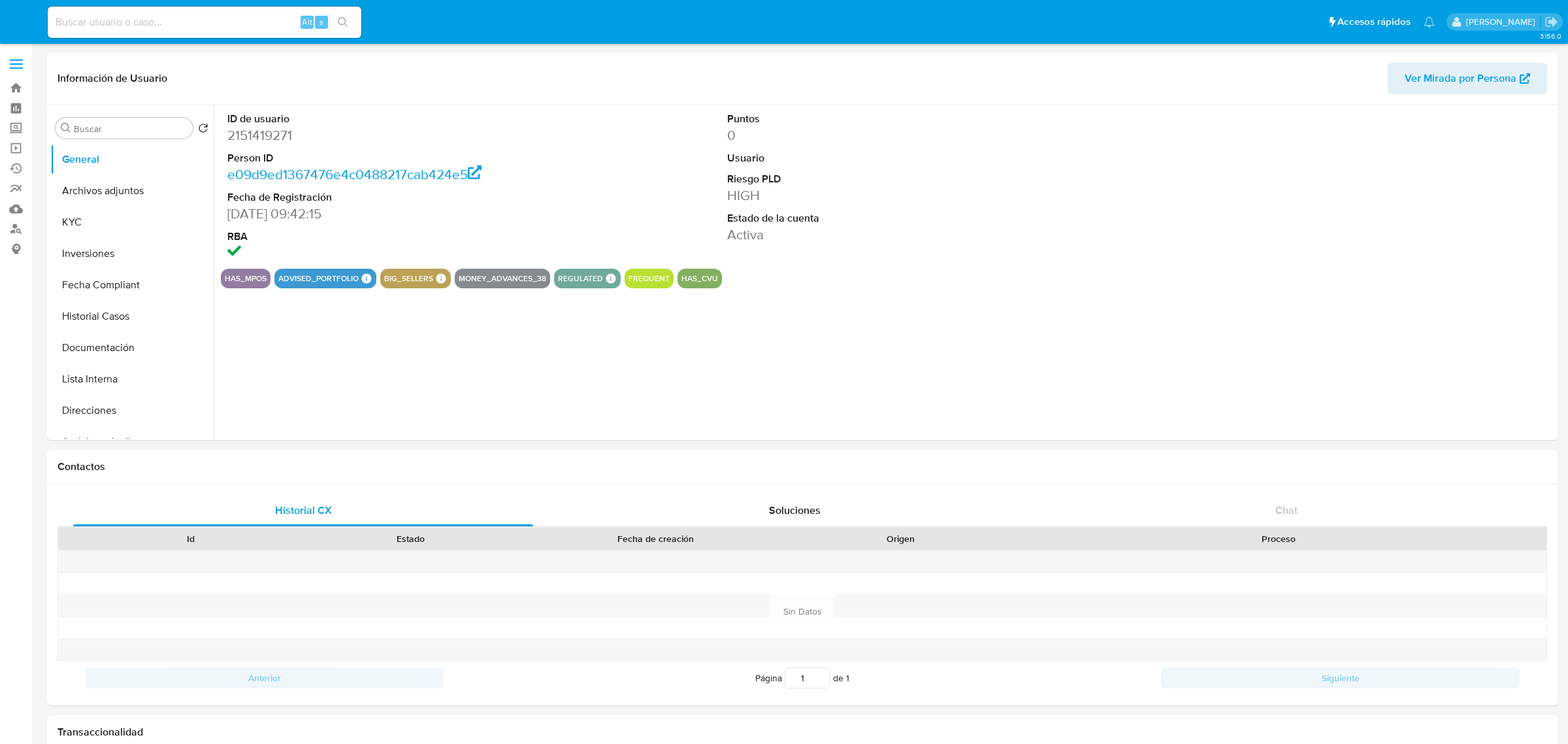
select select "10"
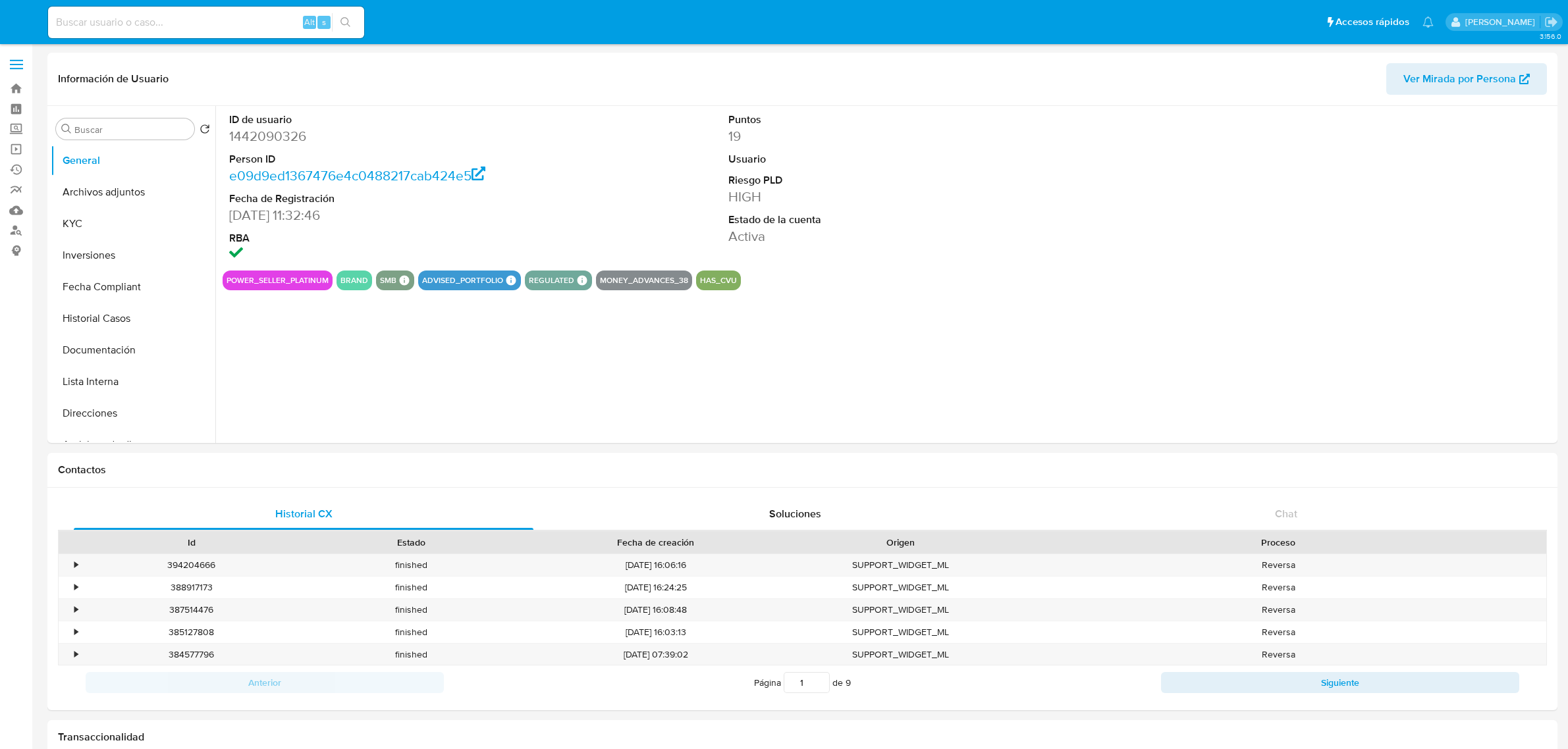
select select "10"
